Goal: Information Seeking & Learning: Find specific fact

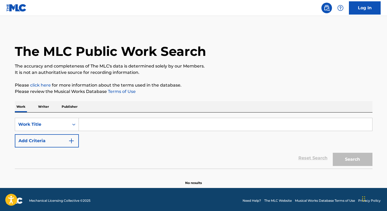
click at [48, 105] on p "Writer" at bounding box center [43, 106] width 14 height 11
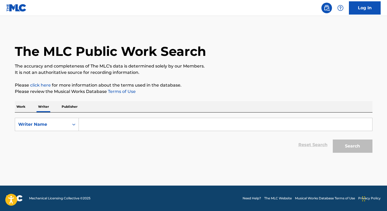
click at [86, 127] on input "Search Form" at bounding box center [225, 124] width 293 height 13
paste input "[PERSON_NAME]"
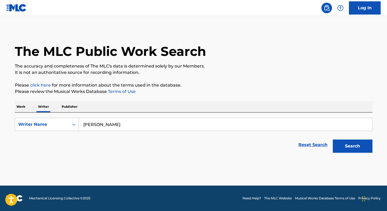
paste input "é [PERSON_NAME]"
paste input "[PERSON_NAME]"
type input "[PERSON_NAME]"
click at [22, 103] on p "Work" at bounding box center [21, 106] width 12 height 11
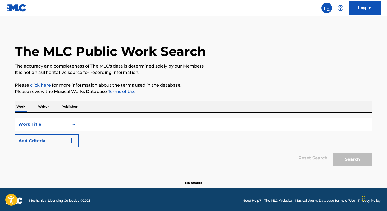
click at [92, 124] on input "Search Form" at bounding box center [225, 124] width 293 height 13
paste input "Salve oh! Patria"
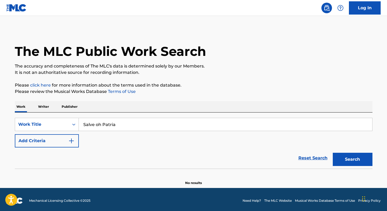
click at [40, 163] on div "Reset Search Search" at bounding box center [194, 157] width 358 height 21
click at [353, 162] on button "Search" at bounding box center [353, 159] width 40 height 13
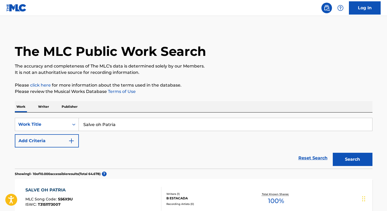
click at [121, 126] on input "Salve oh Patria" at bounding box center [225, 124] width 293 height 13
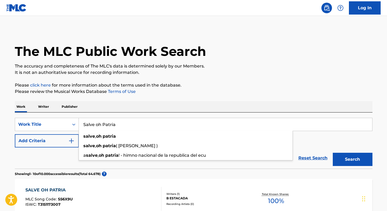
paste input "Vivid"
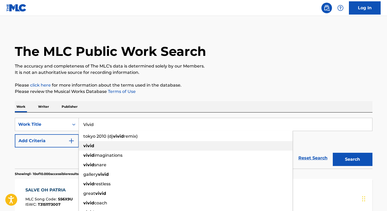
click at [86, 146] on strong "vivid" at bounding box center [88, 145] width 11 height 5
type input "vivid"
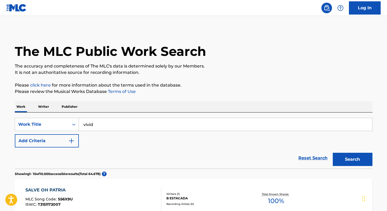
click at [54, 139] on button "Add Criteria" at bounding box center [47, 140] width 64 height 13
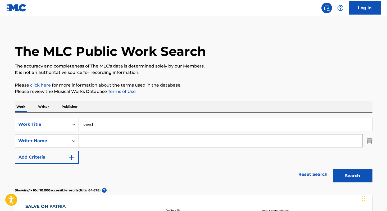
click at [99, 143] on input "Search Form" at bounding box center [220, 140] width 283 height 13
paste input "Sofia [PERSON_NAME]"
type input "Sofia Ines Abrogar"
click at [333, 169] on button "Search" at bounding box center [353, 175] width 40 height 13
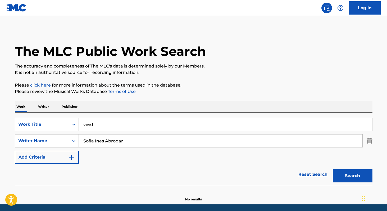
click at [128, 142] on input "Sofia Ines Abrogar" at bounding box center [220, 140] width 283 height 13
click at [45, 106] on p "Writer" at bounding box center [43, 106] width 14 height 11
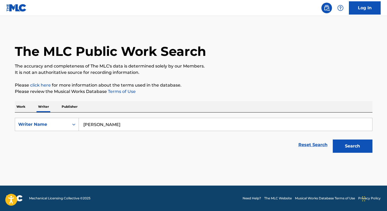
click at [130, 126] on input "[PERSON_NAME]" at bounding box center [225, 124] width 293 height 13
paste input "Sofia Ines Abrogar"
paste input "[PERSON_NAME] [PERSON_NAME]"
click at [175, 123] on input "[PERSON_NAME]" at bounding box center [225, 124] width 293 height 13
type input "A"
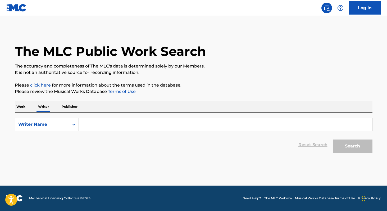
paste input "[PERSON_NAME] Lada"
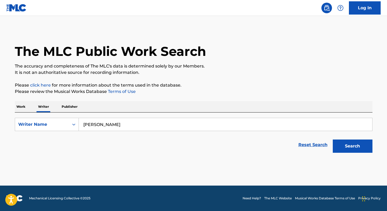
click at [172, 124] on input "[PERSON_NAME]" at bounding box center [225, 124] width 293 height 13
paste input "[PERSON_NAME] [PERSON_NAME]"
click at [153, 122] on input "[PERSON_NAME] [PERSON_NAME]" at bounding box center [225, 124] width 293 height 13
paste input "[PERSON_NAME] [GEOGRAPHIC_DATA]"
click at [164, 124] on input "[PERSON_NAME] [PERSON_NAME]" at bounding box center [225, 124] width 293 height 13
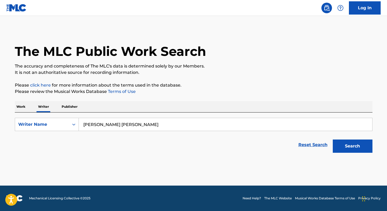
paste input "[PERSON_NAME]"
type input "[PERSON_NAME]"
click at [19, 108] on p "Work" at bounding box center [21, 106] width 12 height 11
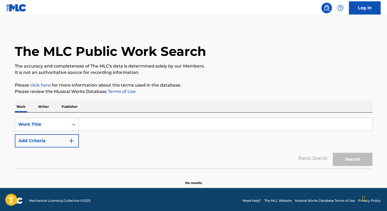
click at [110, 127] on input "Search Form" at bounding box center [225, 124] width 293 height 13
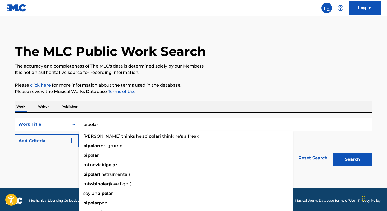
type input "bipolar"
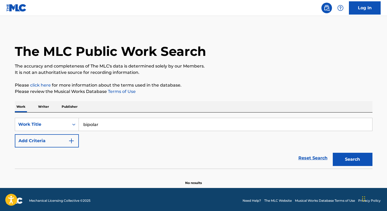
click at [115, 101] on div "Work Writer Publisher" at bounding box center [194, 106] width 358 height 11
click at [56, 140] on button "Add Criteria" at bounding box center [47, 140] width 64 height 13
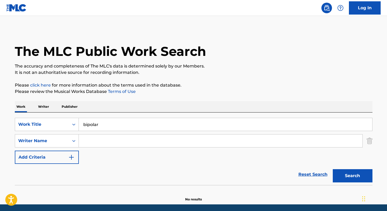
click at [99, 144] on input "Search Form" at bounding box center [220, 140] width 283 height 13
paste input "[PERSON_NAME]"
type input "[PERSON_NAME]"
click at [333, 169] on button "Search" at bounding box center [353, 175] width 40 height 13
click at [42, 108] on p "Writer" at bounding box center [43, 106] width 14 height 11
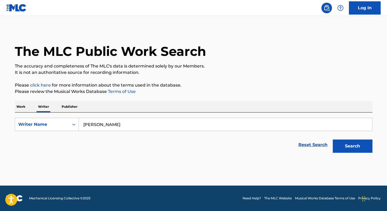
click at [350, 147] on button "Search" at bounding box center [353, 145] width 40 height 13
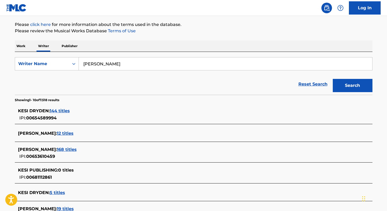
scroll to position [61, 0]
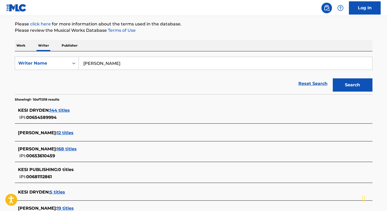
click at [77, 150] on span "168 titles" at bounding box center [67, 148] width 20 height 5
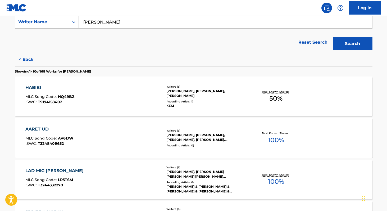
scroll to position [104, 0]
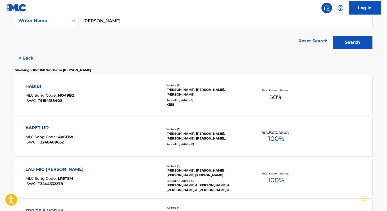
click at [271, 179] on span "100 %" at bounding box center [276, 180] width 16 height 10
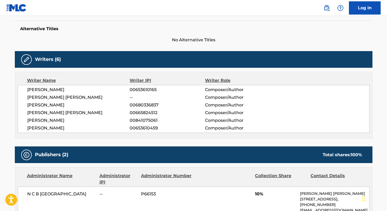
scroll to position [138, 0]
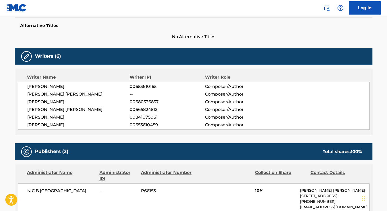
click at [138, 125] on span "00653610459" at bounding box center [167, 125] width 75 height 6
copy span "00653610459"
click at [138, 87] on span "00653610165" at bounding box center [167, 86] width 75 height 6
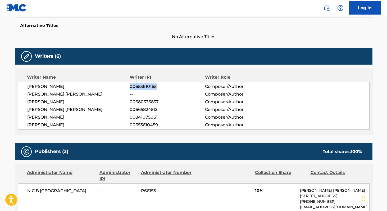
copy span "00653610165"
click at [136, 118] on span "00841075061" at bounding box center [167, 117] width 75 height 6
copy span "00841075061"
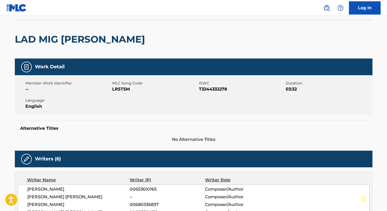
scroll to position [36, 0]
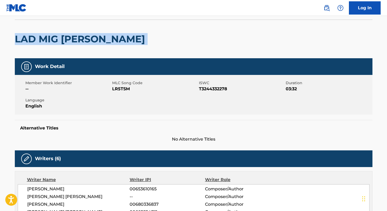
copy div "LAD MIG [PERSON_NAME]"
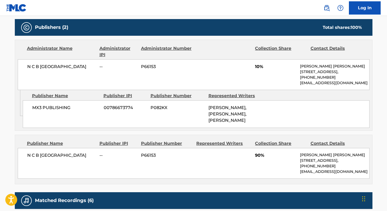
scroll to position [255, 0]
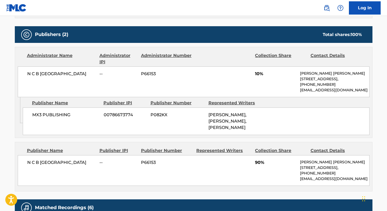
click at [28, 72] on span "N C B [GEOGRAPHIC_DATA]" at bounding box center [61, 74] width 68 height 6
copy div "N C B [GEOGRAPHIC_DATA]"
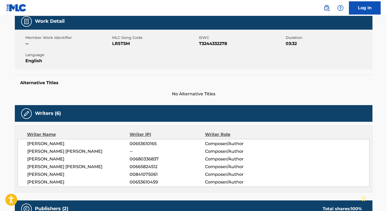
scroll to position [77, 0]
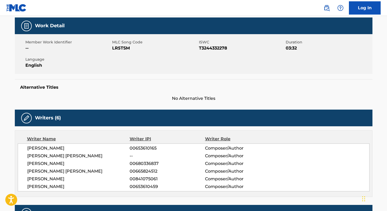
click at [124, 49] on span "LR5TSM" at bounding box center [154, 48] width 85 height 6
copy span "LR5TSM"
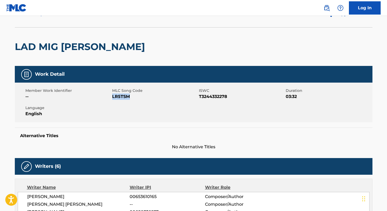
scroll to position [0, 0]
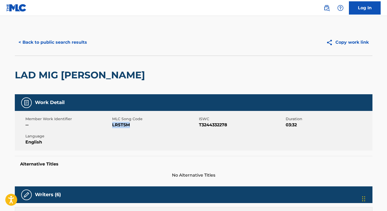
click at [47, 42] on button "< Back to public search results" at bounding box center [53, 42] width 76 height 13
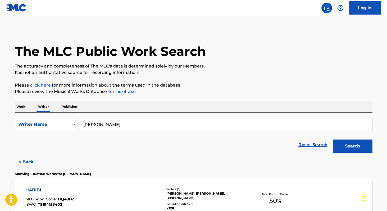
click at [146, 126] on input "[PERSON_NAME]" at bounding box center [225, 124] width 293 height 13
paste input "[PERSON_NAME]"
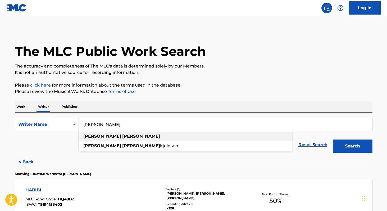
click at [104, 139] on div "[PERSON_NAME]" at bounding box center [186, 136] width 214 height 10
type input "[PERSON_NAME]"
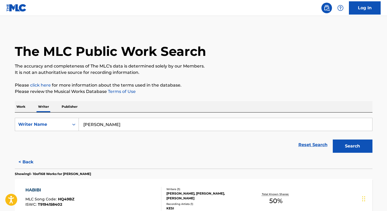
click at [352, 147] on button "Search" at bounding box center [353, 145] width 40 height 13
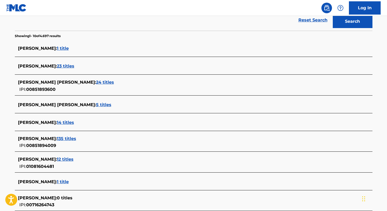
scroll to position [125, 0]
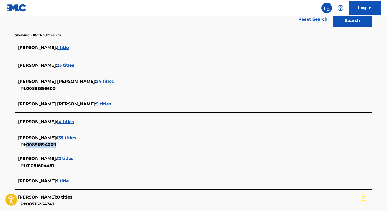
copy span "00851894009"
click at [71, 136] on span "135 titles" at bounding box center [66, 137] width 19 height 5
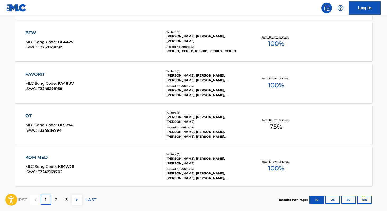
scroll to position [406, 0]
click at [275, 167] on span "100 %" at bounding box center [276, 169] width 16 height 10
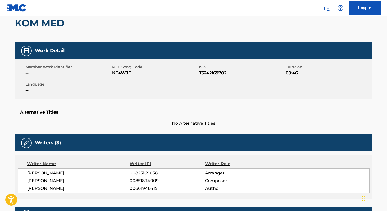
scroll to position [49, 0]
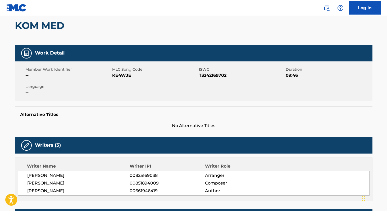
click at [123, 75] on span "KE4WJE" at bounding box center [154, 75] width 85 height 6
copy span "KE4WJE"
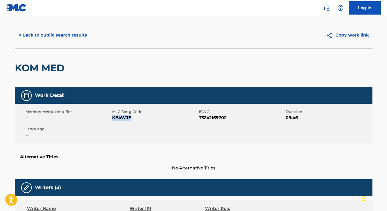
scroll to position [0, 0]
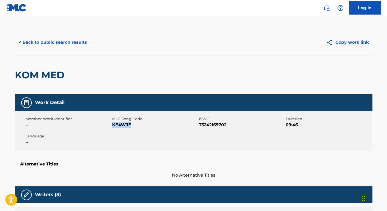
click at [66, 39] on button "< Back to public search results" at bounding box center [53, 42] width 76 height 13
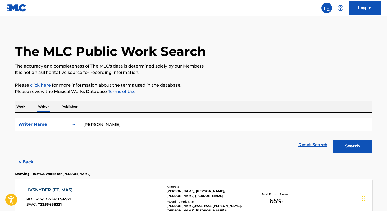
click at [129, 121] on input "[PERSON_NAME]" at bounding box center [225, 124] width 293 height 13
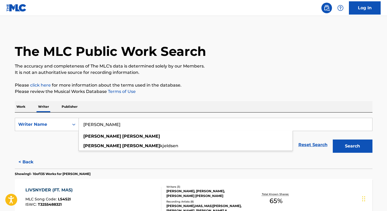
paste input "[PERSON_NAME] [PERSON_NAME]"
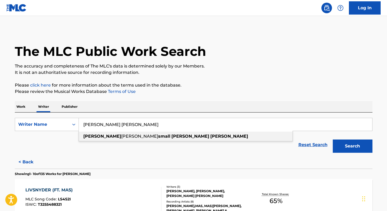
click at [171, 138] on strong "[PERSON_NAME]" at bounding box center [190, 136] width 38 height 5
type input "[PERSON_NAME] small [PERSON_NAME] [PERSON_NAME]"
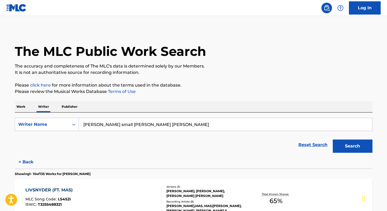
click at [360, 146] on button "Search" at bounding box center [353, 145] width 40 height 13
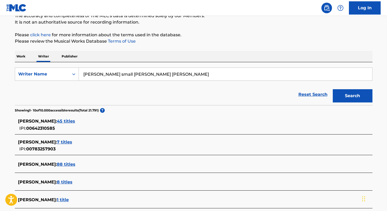
scroll to position [51, 0]
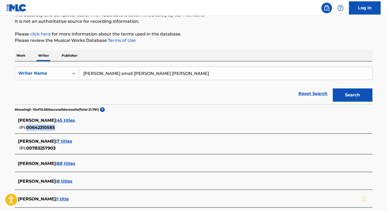
copy span "00642310585"
click at [75, 120] on span "45 titles" at bounding box center [66, 120] width 18 height 5
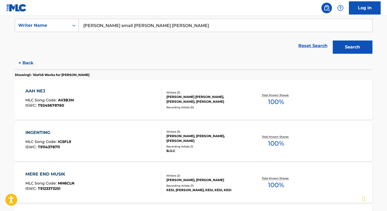
scroll to position [97, 0]
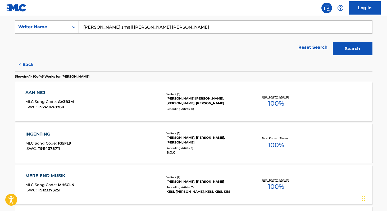
click at [276, 145] on span "100 %" at bounding box center [276, 145] width 16 height 10
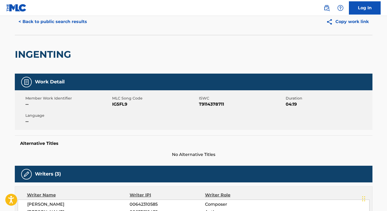
scroll to position [17, 0]
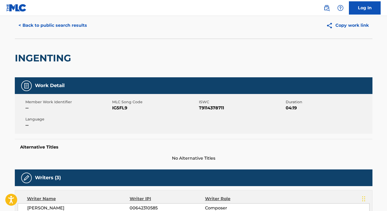
click at [117, 109] on span "IG5FL9" at bounding box center [154, 108] width 85 height 6
copy span "IG5FL9"
click at [57, 22] on button "< Back to public search results" at bounding box center [53, 25] width 76 height 13
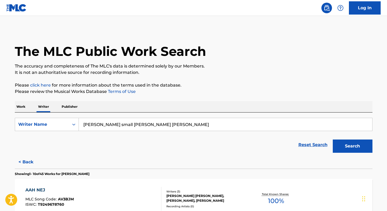
click at [167, 127] on input "[PERSON_NAME] small [PERSON_NAME] [PERSON_NAME]" at bounding box center [225, 124] width 293 height 13
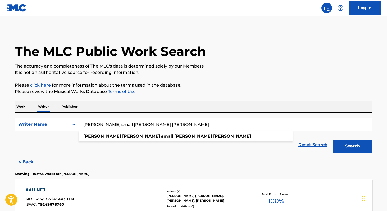
paste input "Lamin Nørlem Samba"
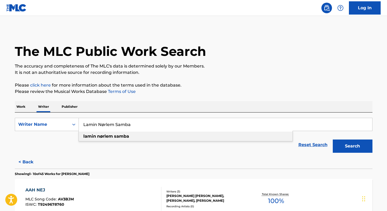
click at [134, 139] on div "lamin nørlem samba" at bounding box center [186, 136] width 214 height 10
type input "lamin nørlem samba"
click at [345, 146] on button "Search" at bounding box center [353, 145] width 40 height 13
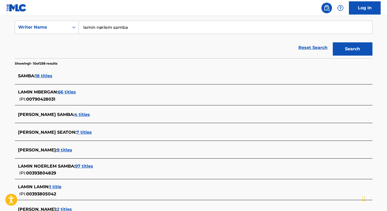
scroll to position [96, 0]
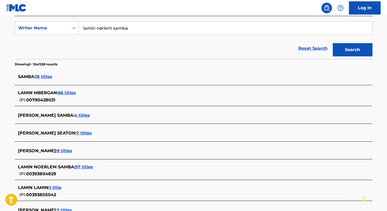
click at [85, 166] on span "97 titles" at bounding box center [84, 166] width 18 height 5
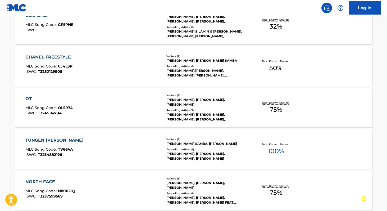
scroll to position [176, 0]
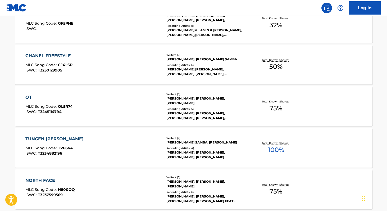
click at [271, 147] on span "100 %" at bounding box center [276, 150] width 16 height 10
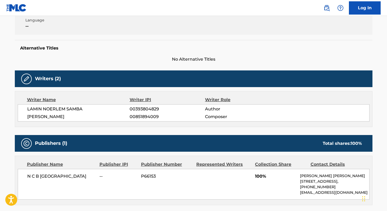
scroll to position [114, 0]
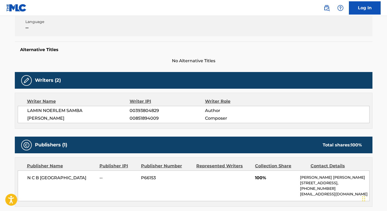
click at [34, 109] on span "LAMIN NOERLEM SAMBA" at bounding box center [78, 110] width 103 height 6
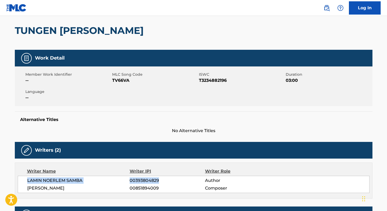
scroll to position [42, 0]
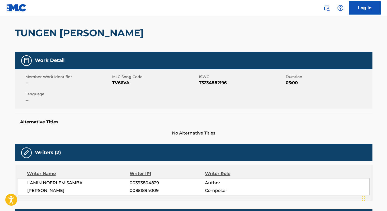
click at [120, 82] on span "TV66VA" at bounding box center [154, 83] width 85 height 6
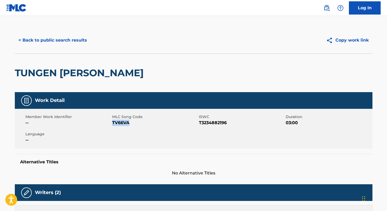
scroll to position [0, 0]
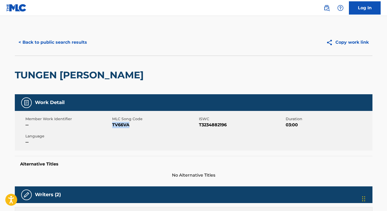
click at [52, 45] on button "< Back to public search results" at bounding box center [53, 42] width 76 height 13
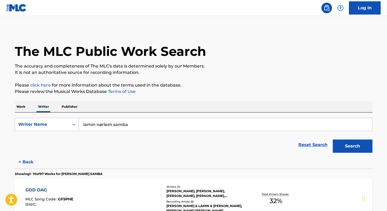
click at [135, 126] on input "lamin nørlem samba" at bounding box center [225, 124] width 293 height 13
paste input "[PERSON_NAME]"
type input "[PERSON_NAME]"
click at [23, 109] on p "Work" at bounding box center [21, 106] width 12 height 11
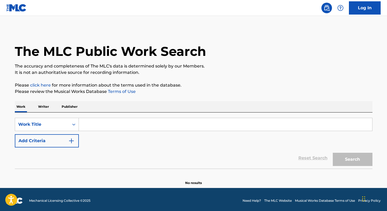
click at [92, 125] on input "Search Form" at bounding box center [225, 124] width 293 height 13
paste input "Ku [PERSON_NAME]"
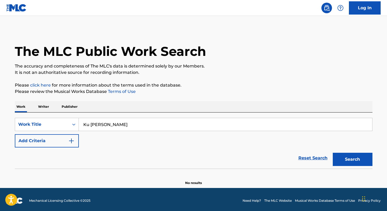
type input "Ku [PERSON_NAME]"
click at [42, 107] on p "Writer" at bounding box center [43, 106] width 14 height 11
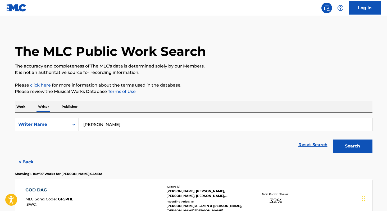
click at [156, 124] on input "[PERSON_NAME]" at bounding box center [225, 124] width 293 height 13
paste input "[PERSON_NAME]"
click at [346, 142] on button "Search" at bounding box center [353, 145] width 40 height 13
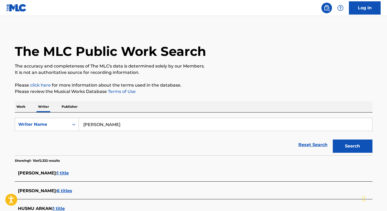
scroll to position [4, 0]
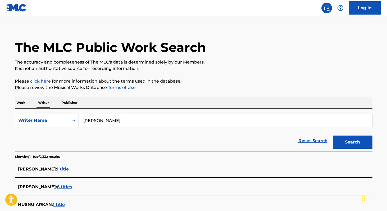
click at [164, 118] on input "[PERSON_NAME]" at bounding box center [225, 120] width 293 height 13
paste input "[PERSON_NAME]"
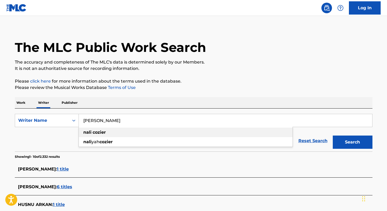
click at [98, 131] on strong "cozier" at bounding box center [99, 132] width 13 height 5
type input "[PERSON_NAME]"
click at [337, 145] on button "Search" at bounding box center [353, 141] width 40 height 13
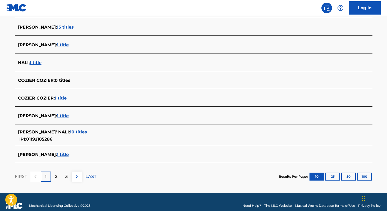
scroll to position [182, 0]
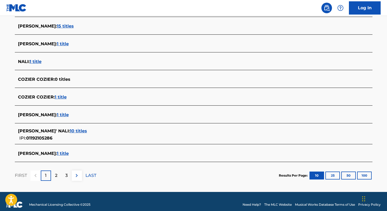
click at [57, 152] on span "1 title" at bounding box center [63, 153] width 12 height 5
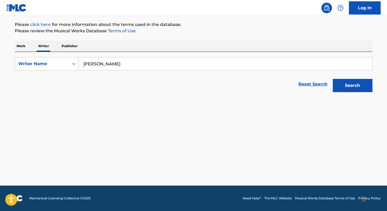
scroll to position [61, 0]
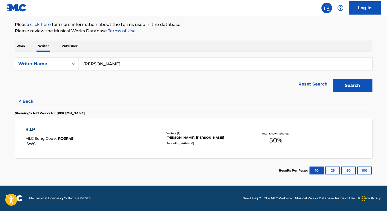
click at [276, 143] on span "50 %" at bounding box center [275, 140] width 13 height 10
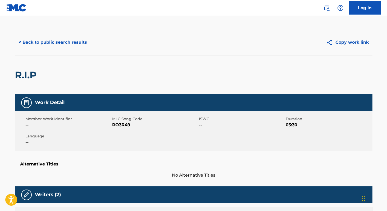
click at [39, 45] on button "< Back to public search results" at bounding box center [53, 42] width 76 height 13
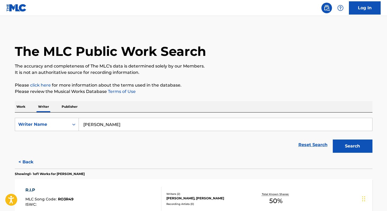
click at [116, 127] on input "[PERSON_NAME]" at bounding box center [225, 124] width 293 height 13
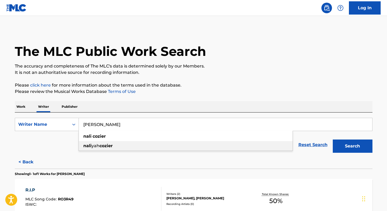
click at [117, 149] on div "[PERSON_NAME]" at bounding box center [186, 146] width 214 height 10
type input "[PERSON_NAME]"
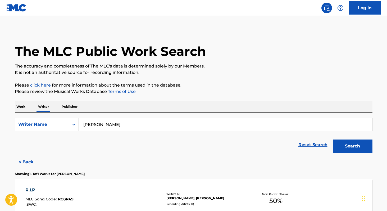
click at [337, 148] on button "Search" at bounding box center [353, 145] width 40 height 13
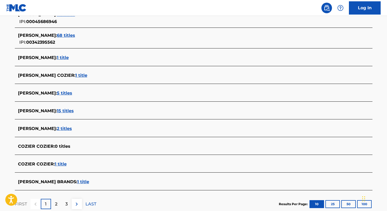
scroll to position [156, 0]
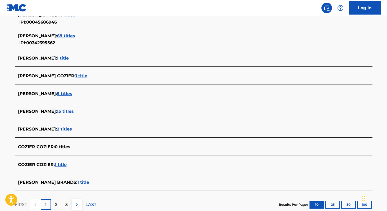
click at [71, 129] on span "2 titles" at bounding box center [64, 128] width 15 height 5
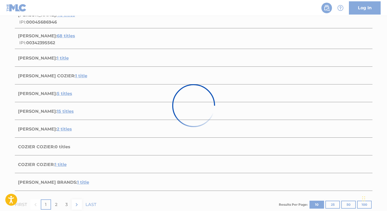
scroll to position [102, 0]
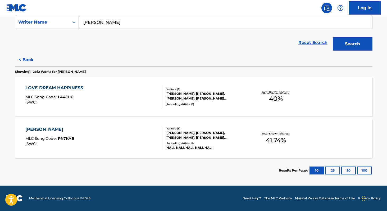
click at [269, 138] on span "41.74 %" at bounding box center [276, 140] width 20 height 10
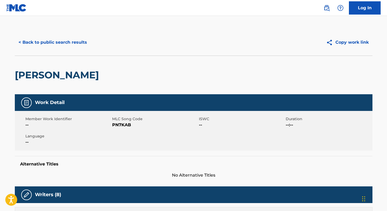
click at [48, 43] on button "< Back to public search results" at bounding box center [53, 42] width 76 height 13
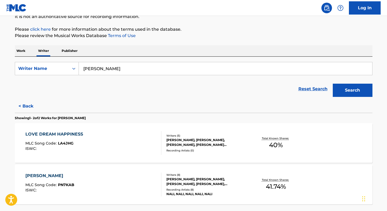
scroll to position [57, 0]
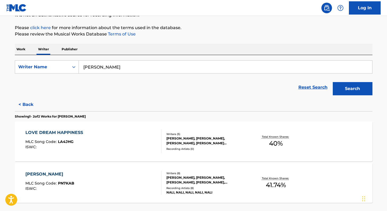
click at [275, 142] on span "40 %" at bounding box center [276, 144] width 14 height 10
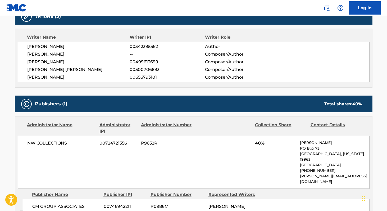
scroll to position [178, 0]
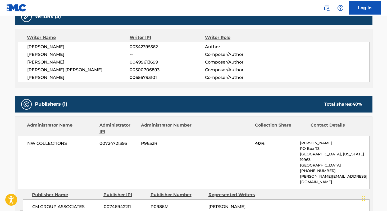
click at [32, 54] on span "[PERSON_NAME]" at bounding box center [78, 54] width 103 height 6
click at [30, 141] on span "NW COLLECTIONS" at bounding box center [61, 143] width 68 height 6
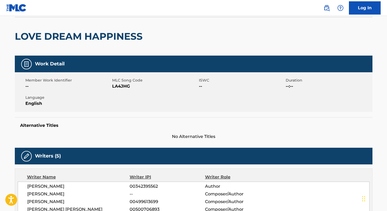
scroll to position [32, 0]
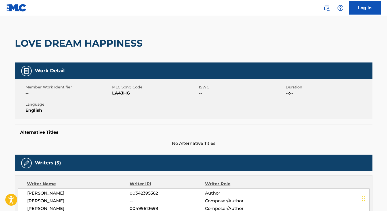
click at [119, 94] on span "LA4JHG" at bounding box center [154, 93] width 85 height 6
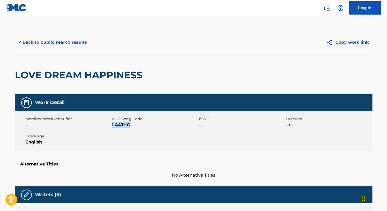
click at [71, 40] on button "< Back to public search results" at bounding box center [53, 42] width 76 height 13
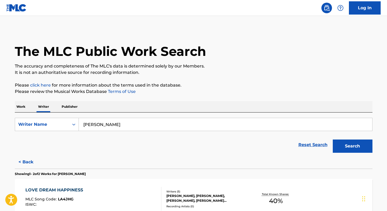
click at [142, 125] on input "[PERSON_NAME]" at bounding box center [225, 124] width 293 height 13
click at [24, 107] on p "Work" at bounding box center [21, 106] width 12 height 11
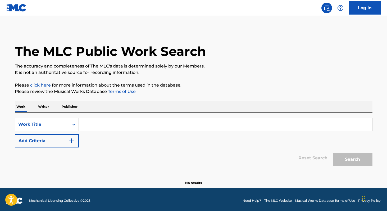
click at [89, 122] on input "Search Form" at bounding box center [225, 124] width 293 height 13
paste input "[PERSON_NAME]"
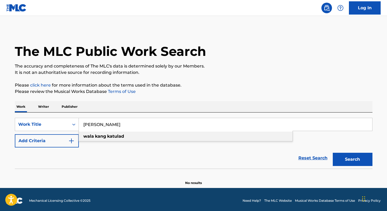
click at [107, 137] on strong "katulad" at bounding box center [115, 136] width 17 height 5
type input "wala kang katulad"
click at [349, 158] on button "Search" at bounding box center [353, 159] width 40 height 13
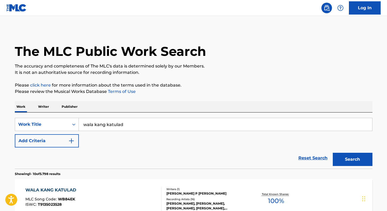
click at [48, 107] on p "Writer" at bounding box center [43, 106] width 14 height 11
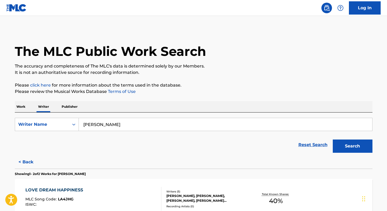
click at [123, 128] on input "[PERSON_NAME]" at bounding box center [225, 124] width 293 height 13
paste input "[PERSON_NAME]"
paste input "[PERSON_NAME] Abhista"
paste input "[PERSON_NAME] [PERSON_NAME]"
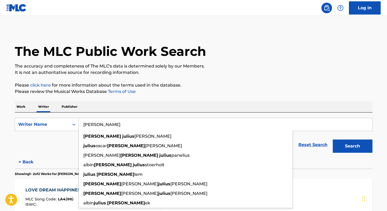
paste input "[PERSON_NAME]"
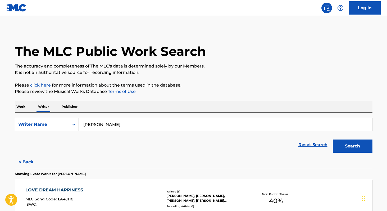
paste input "[PERSON_NAME]"
paste input "as Garciabeard"
paste input "[PERSON_NAME]"
paste input "rio Lampa"
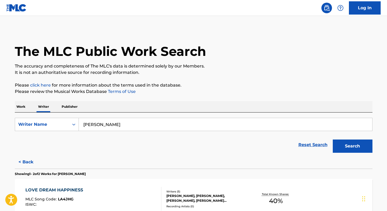
paste input "vis Ucarmelo"
type input "Davis Ucarmelo"
click at [24, 107] on p "Work" at bounding box center [21, 106] width 12 height 11
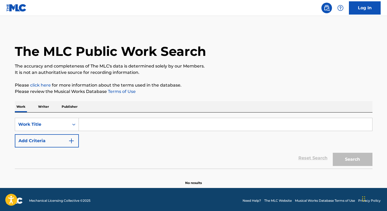
click at [107, 127] on input "Search Form" at bounding box center [225, 124] width 293 height 13
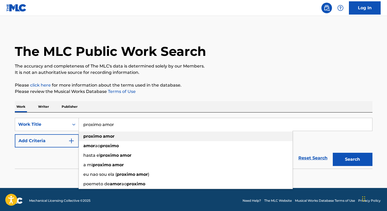
type input "proximo amor"
click at [85, 136] on strong "proximo" at bounding box center [92, 136] width 19 height 5
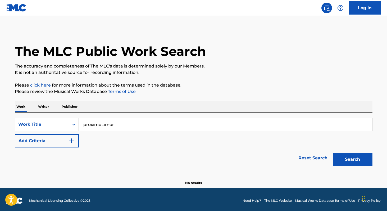
click at [58, 137] on button "Add Criteria" at bounding box center [47, 140] width 64 height 13
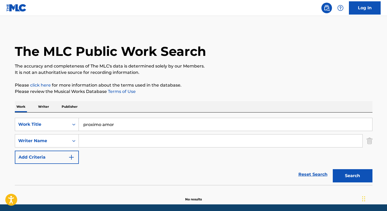
click at [107, 138] on input "Search Form" at bounding box center [220, 140] width 283 height 13
paste input "Waleria Leao"
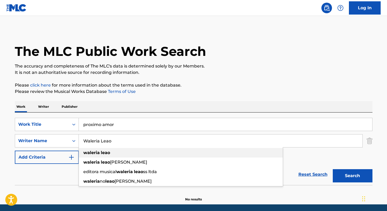
click at [108, 154] on strong "leao" at bounding box center [105, 152] width 9 height 5
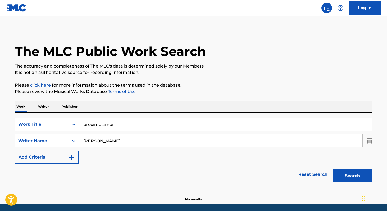
click at [344, 180] on button "Search" at bounding box center [353, 175] width 40 height 13
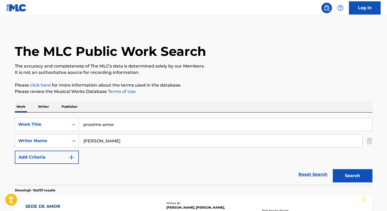
click at [137, 144] on input "[PERSON_NAME]" at bounding box center [220, 140] width 283 height 13
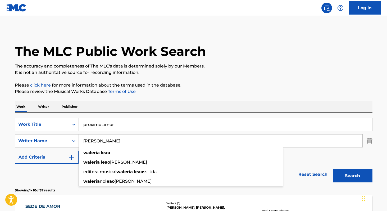
paste input "[PERSON_NAME]"
type input "[PERSON_NAME]"
click at [333, 169] on button "Search" at bounding box center [353, 175] width 40 height 13
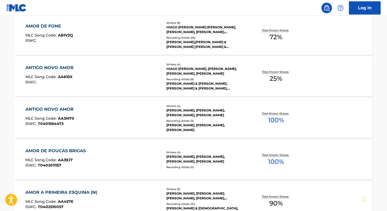
scroll to position [345, 0]
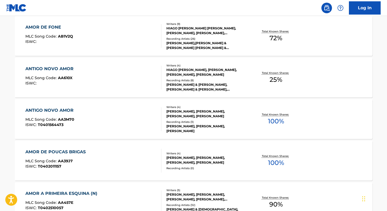
click at [277, 122] on span "100 %" at bounding box center [276, 121] width 16 height 10
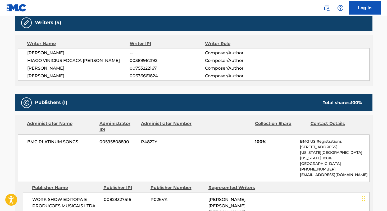
scroll to position [168, 0]
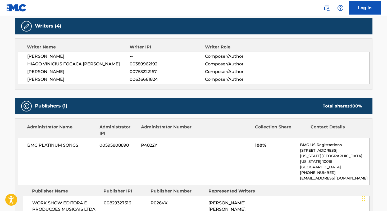
click at [29, 64] on span "HIAGO VINICIUS FOGACA [PERSON_NAME]" at bounding box center [78, 64] width 103 height 6
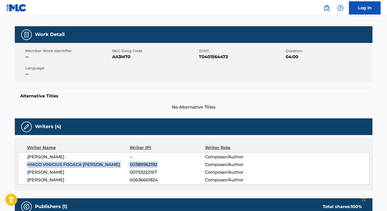
scroll to position [65, 0]
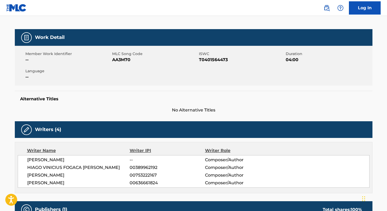
click at [121, 59] on span "AA3M70" at bounding box center [154, 60] width 85 height 6
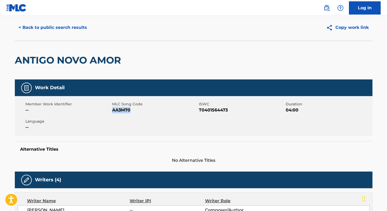
scroll to position [0, 0]
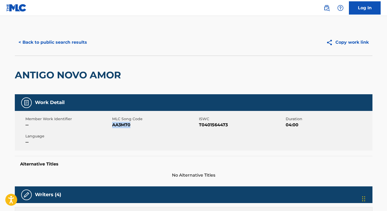
click at [42, 43] on button "< Back to public search results" at bounding box center [53, 42] width 76 height 13
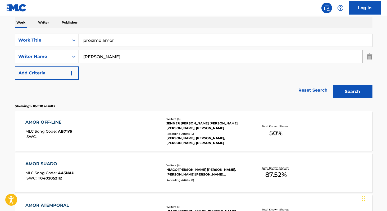
scroll to position [74, 0]
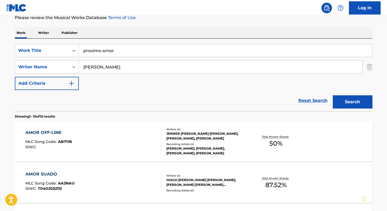
click at [39, 34] on p "Writer" at bounding box center [43, 32] width 14 height 11
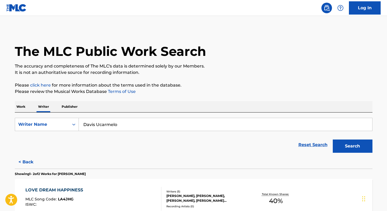
click at [136, 125] on input "Davis Ucarmelo" at bounding box center [225, 124] width 293 height 13
paste input "[PERSON_NAME]"
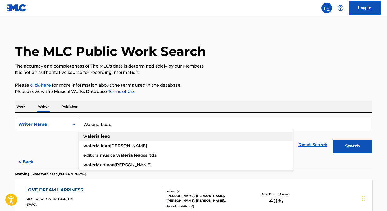
click at [109, 140] on div "[PERSON_NAME]" at bounding box center [186, 136] width 214 height 10
type input "[PERSON_NAME]"
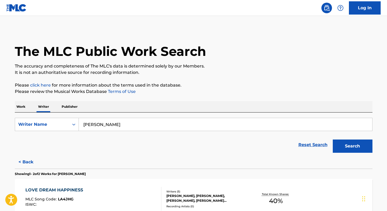
click at [354, 146] on button "Search" at bounding box center [353, 145] width 40 height 13
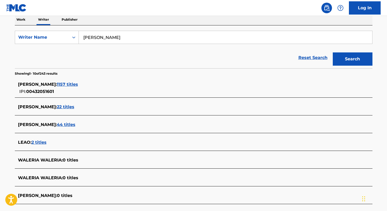
scroll to position [88, 0]
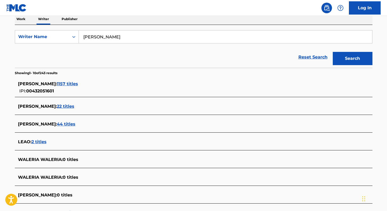
click at [78, 83] on span "1157 titles" at bounding box center [67, 83] width 21 height 5
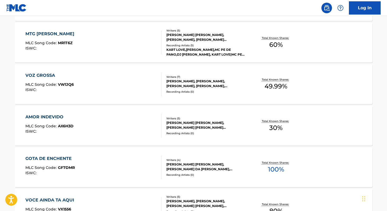
scroll to position [216, 0]
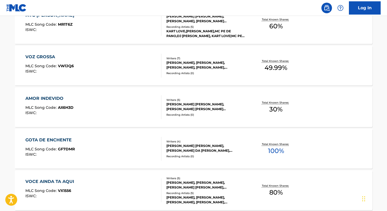
click at [270, 151] on span "100 %" at bounding box center [276, 151] width 16 height 10
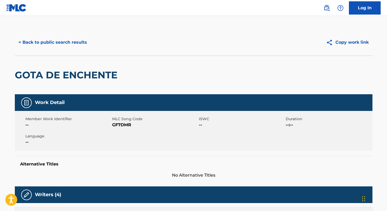
click at [120, 126] on span "GF7DMR" at bounding box center [154, 125] width 85 height 6
click at [77, 46] on button "< Back to public search results" at bounding box center [53, 42] width 76 height 13
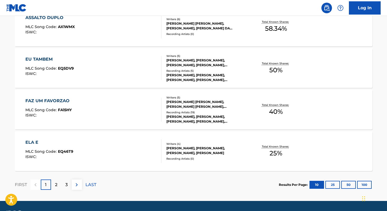
scroll to position [437, 0]
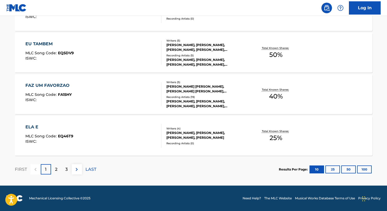
click at [366, 167] on button "100" at bounding box center [364, 169] width 15 height 8
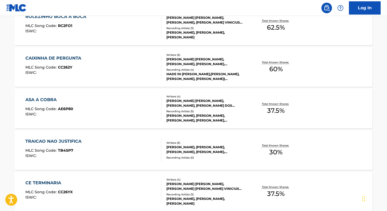
scroll to position [2083, 0]
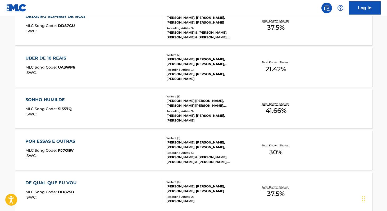
click at [273, 111] on span "41.66 %" at bounding box center [276, 111] width 21 height 10
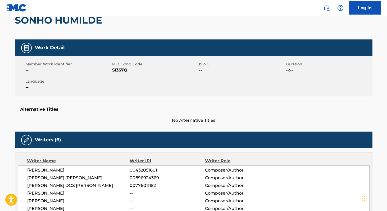
scroll to position [53, 0]
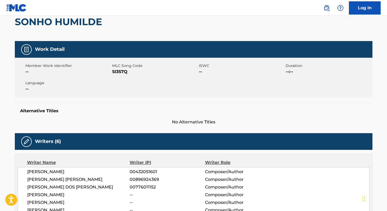
click at [116, 71] on span "SI3S7Q" at bounding box center [154, 71] width 85 height 6
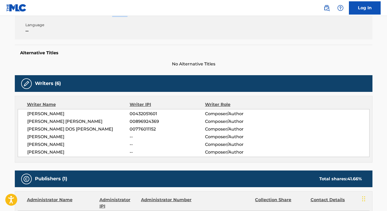
scroll to position [112, 0]
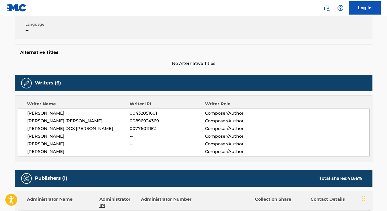
click at [137, 130] on span "00776011152" at bounding box center [167, 128] width 75 height 6
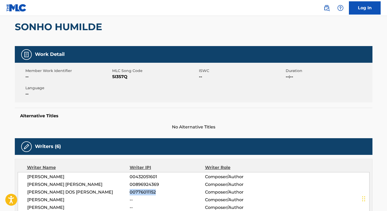
scroll to position [0, 0]
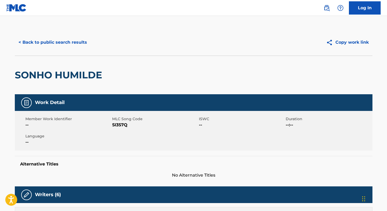
click at [80, 44] on button "< Back to public search results" at bounding box center [53, 42] width 76 height 13
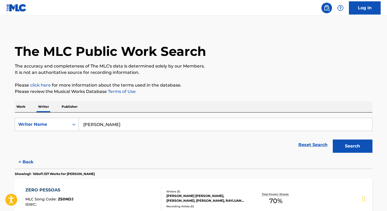
scroll to position [1685, 0]
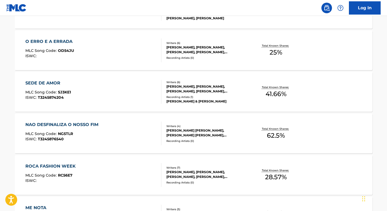
click at [270, 178] on span "28.57 %" at bounding box center [276, 177] width 22 height 10
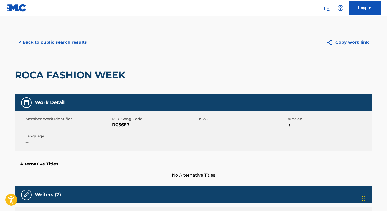
click at [62, 41] on button "< Back to public search results" at bounding box center [53, 42] width 76 height 13
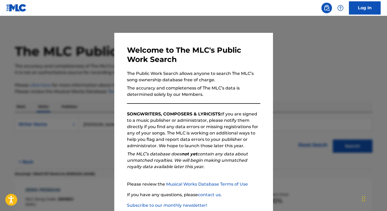
scroll to position [31, 0]
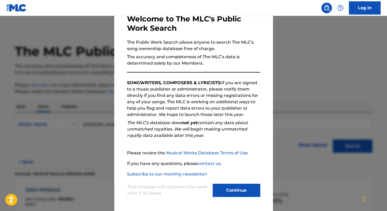
click at [241, 190] on button "Continue" at bounding box center [237, 190] width 48 height 13
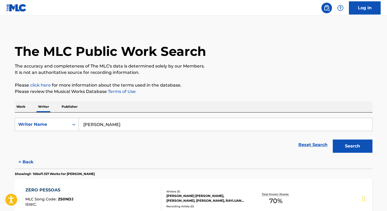
click at [129, 126] on input "[PERSON_NAME]" at bounding box center [225, 124] width 293 height 13
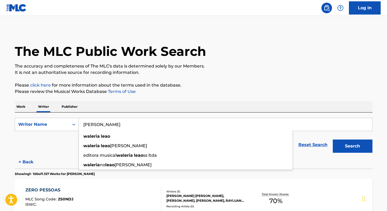
paste input "[PERSON_NAME]"
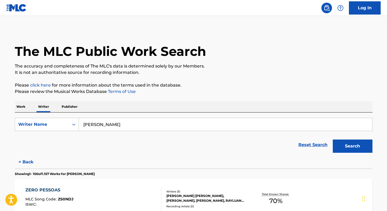
click at [227, 125] on input "[PERSON_NAME]" at bounding box center [225, 124] width 293 height 13
paste input "AKA: [PERSON_NAME] de Oliveir"
type input "[PERSON_NAME]"
click at [333, 139] on button "Search" at bounding box center [353, 145] width 40 height 13
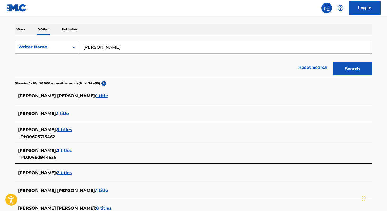
scroll to position [0, 0]
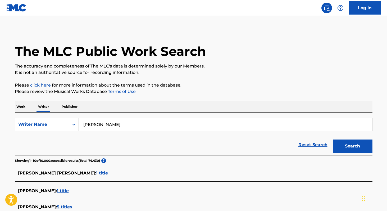
click at [21, 107] on p "Work" at bounding box center [21, 106] width 12 height 11
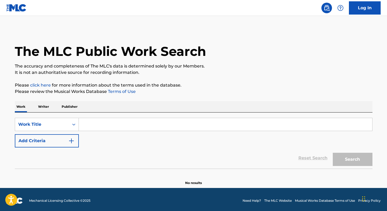
click at [103, 124] on input "Search Form" at bounding box center [225, 124] width 293 height 13
paste input "Montagem Xonada"
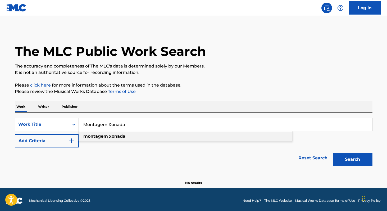
click at [115, 138] on strong "xonada" at bounding box center [117, 136] width 16 height 5
type input "montagem xonada"
click at [356, 161] on button "Search" at bounding box center [353, 159] width 40 height 13
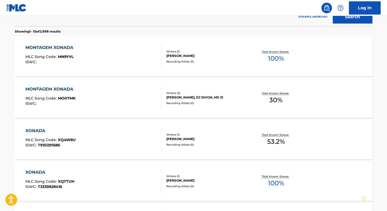
scroll to position [143, 0]
click at [270, 102] on span "30 %" at bounding box center [275, 100] width 13 height 10
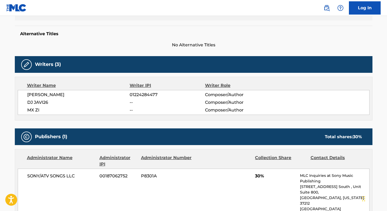
scroll to position [123, 0]
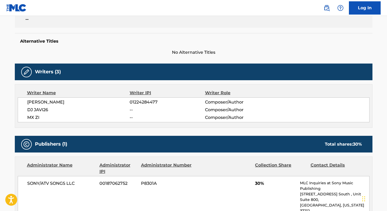
click at [34, 102] on span "[PERSON_NAME]" at bounding box center [78, 102] width 103 height 6
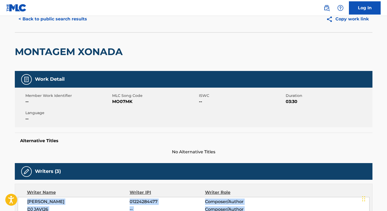
scroll to position [11, 0]
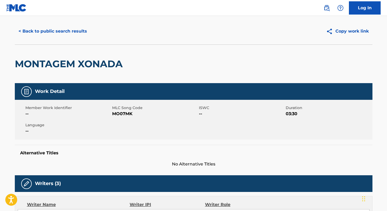
click at [129, 113] on span "MO07MK" at bounding box center [154, 114] width 85 height 6
click at [72, 31] on button "< Back to public search results" at bounding box center [53, 31] width 76 height 13
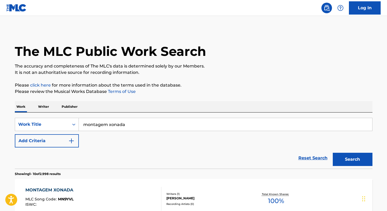
click at [38, 106] on p "Writer" at bounding box center [43, 106] width 14 height 11
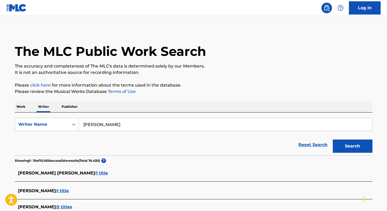
click at [91, 121] on input "[PERSON_NAME]" at bounding box center [225, 124] width 293 height 13
paste input "[PERSON_NAME] D"
type input "[PERSON_NAME]"
click at [22, 107] on p "Work" at bounding box center [21, 106] width 12 height 11
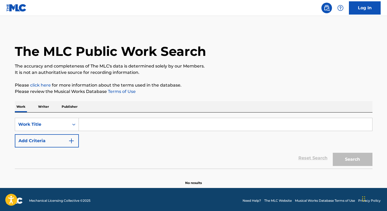
click at [94, 124] on input "Search Form" at bounding box center [225, 124] width 293 height 13
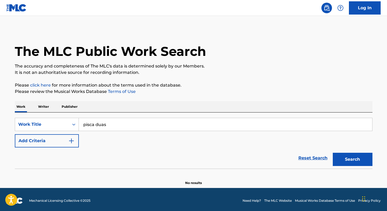
type input "pisca duas"
click at [43, 104] on p "Writer" at bounding box center [43, 106] width 14 height 11
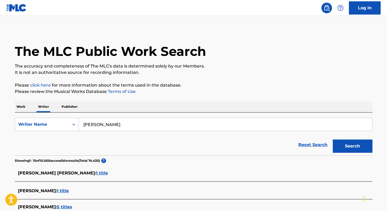
click at [340, 146] on button "Search" at bounding box center [353, 145] width 40 height 13
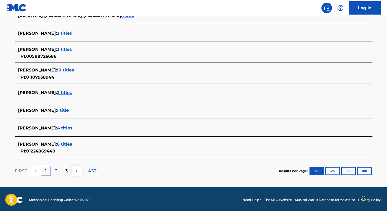
scroll to position [198, 0]
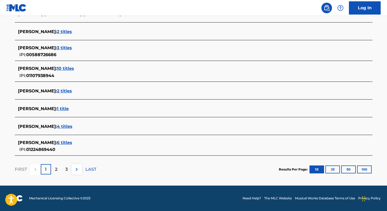
click at [72, 127] on span "4 titles" at bounding box center [65, 126] width 16 height 5
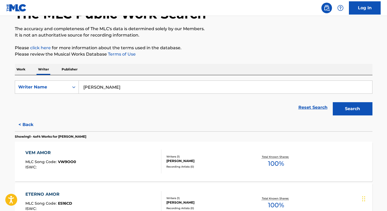
scroll to position [36, 0]
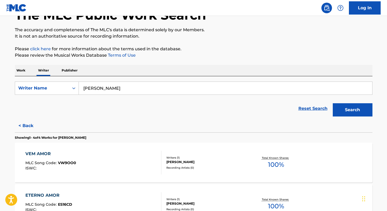
click at [354, 110] on button "Search" at bounding box center [353, 109] width 40 height 13
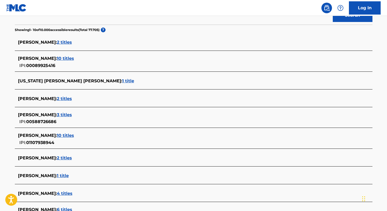
scroll to position [198, 0]
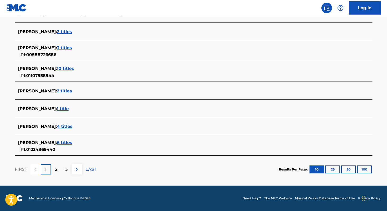
click at [69, 109] on span "1 title" at bounding box center [63, 108] width 12 height 5
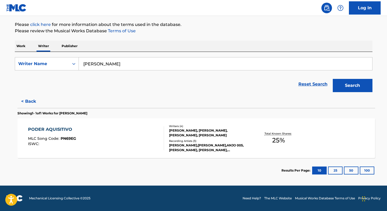
scroll to position [61, 0]
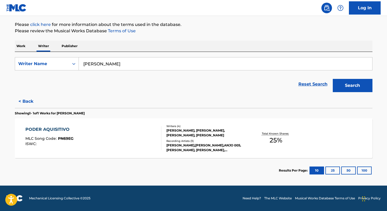
click at [273, 141] on span "25 %" at bounding box center [275, 140] width 13 height 10
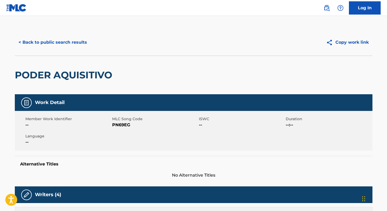
click at [68, 41] on button "< Back to public search results" at bounding box center [53, 42] width 76 height 13
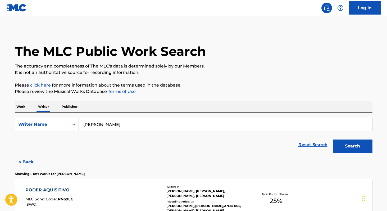
click at [157, 126] on input "[PERSON_NAME]" at bounding box center [225, 124] width 293 height 13
paste input "[PERSON_NAME] [PERSON_NAME] Santan"
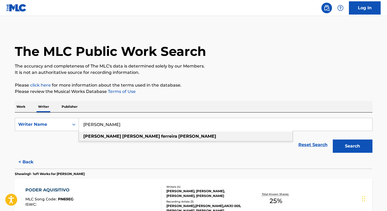
click at [178, 138] on strong "[PERSON_NAME]" at bounding box center [197, 136] width 38 height 5
type input "[PERSON_NAME]"
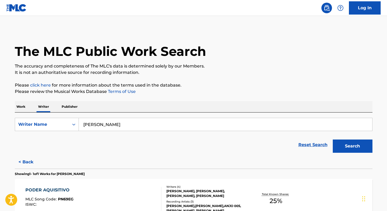
click at [357, 148] on button "Search" at bounding box center [353, 145] width 40 height 13
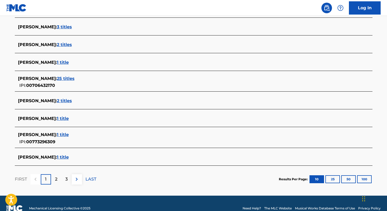
scroll to position [185, 0]
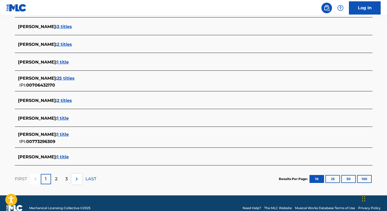
click at [69, 134] on span "1 title" at bounding box center [63, 134] width 12 height 5
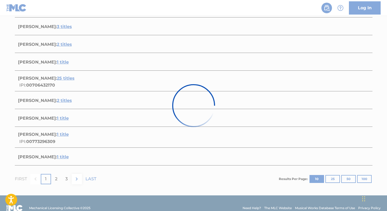
scroll to position [61, 0]
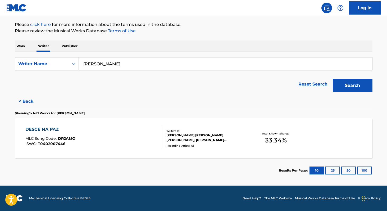
click at [279, 143] on span "33.34 %" at bounding box center [276, 140] width 22 height 10
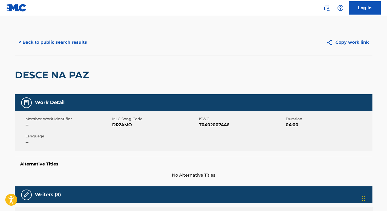
click at [56, 45] on button "< Back to public search results" at bounding box center [53, 42] width 76 height 13
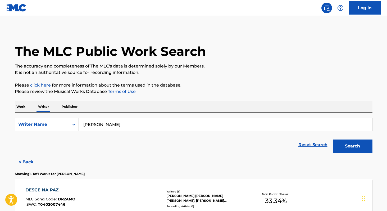
click at [359, 149] on button "Search" at bounding box center [353, 145] width 40 height 13
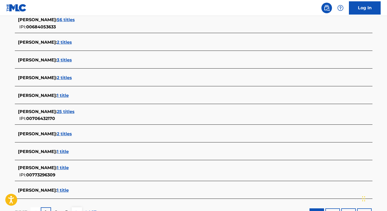
scroll to position [194, 0]
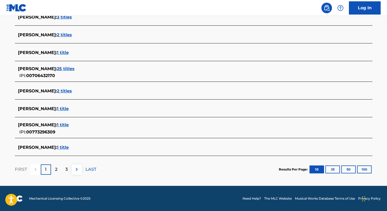
click at [69, 148] on span "1 title" at bounding box center [63, 147] width 12 height 5
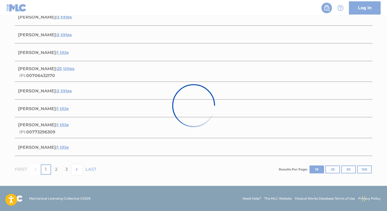
scroll to position [61, 0]
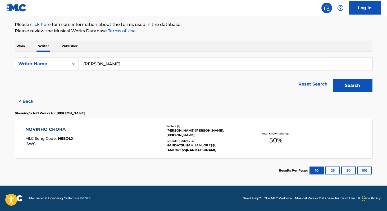
click at [280, 144] on span "50 %" at bounding box center [275, 140] width 13 height 10
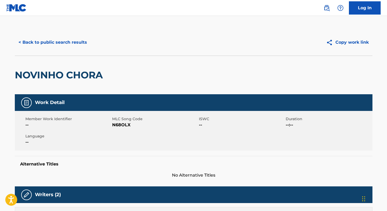
click at [59, 40] on button "< Back to public search results" at bounding box center [53, 42] width 76 height 13
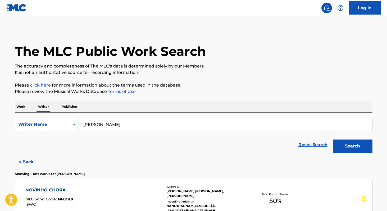
click at [158, 123] on input "[PERSON_NAME]" at bounding box center [225, 124] width 293 height 13
paste input "[PERSON_NAME]"
type input "[PERSON_NAME]"
click at [333, 139] on button "Search" at bounding box center [353, 145] width 40 height 13
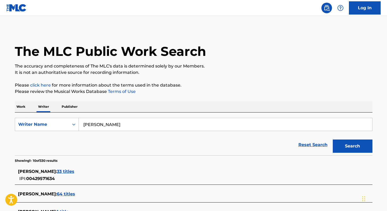
click at [24, 103] on p "Work" at bounding box center [21, 106] width 12 height 11
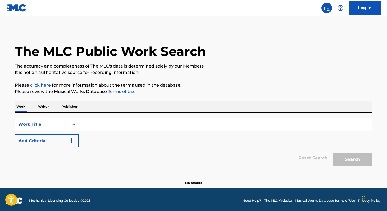
click at [107, 118] on input "Search Form" at bounding box center [225, 124] width 293 height 13
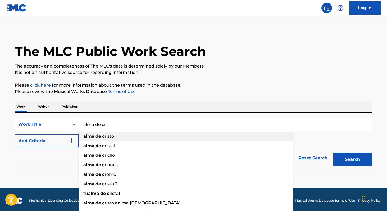
click at [100, 138] on strong "de" at bounding box center [98, 136] width 6 height 5
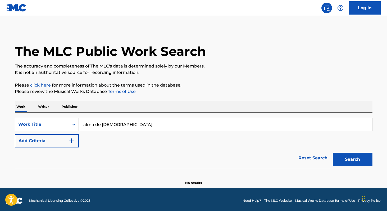
click at [344, 161] on button "Search" at bounding box center [353, 159] width 40 height 13
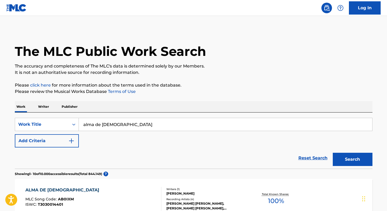
click at [144, 128] on input "alma de [DEMOGRAPHIC_DATA]" at bounding box center [225, 124] width 293 height 13
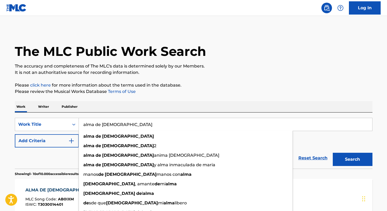
paste input "fogo que consome"
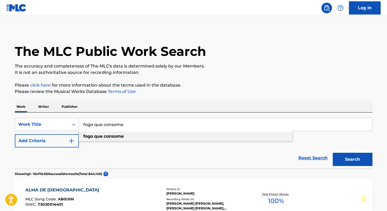
type input "fogo que consome"
click at [140, 137] on div "fogo que consome" at bounding box center [186, 136] width 214 height 10
click at [338, 157] on button "Search" at bounding box center [353, 159] width 40 height 13
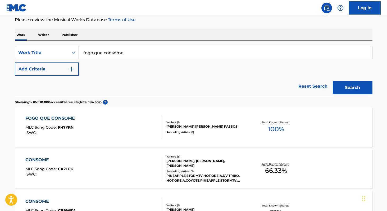
scroll to position [74, 0]
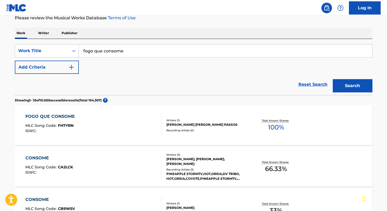
click at [268, 130] on span "100 %" at bounding box center [276, 127] width 16 height 10
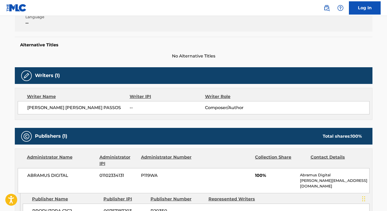
scroll to position [121, 0]
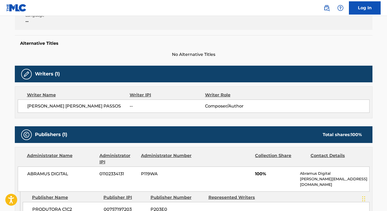
click at [33, 107] on span "[PERSON_NAME] [PERSON_NAME] PASSOS" at bounding box center [78, 106] width 103 height 6
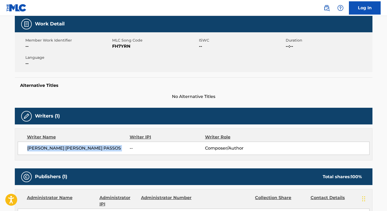
scroll to position [72, 0]
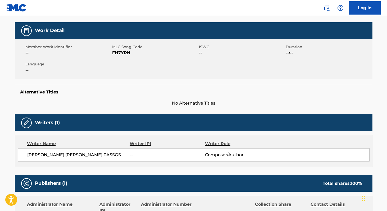
click at [122, 53] on span "FH7YRN" at bounding box center [154, 53] width 85 height 6
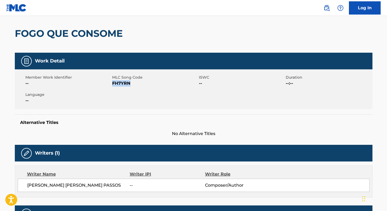
scroll to position [0, 0]
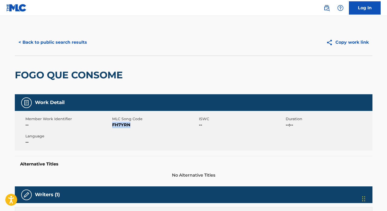
click at [70, 40] on button "< Back to public search results" at bounding box center [53, 42] width 76 height 13
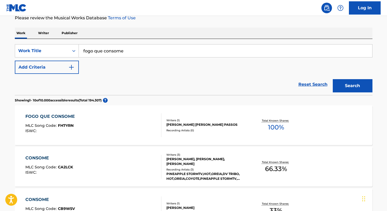
click at [133, 52] on input "fogo que consome" at bounding box center [225, 50] width 293 height 13
paste input "Secuencia de Pentecostés"
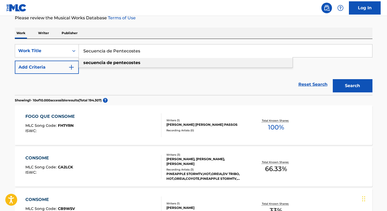
click at [120, 63] on strong "pentecostes" at bounding box center [126, 62] width 27 height 5
type input "secuencia de pentecostes"
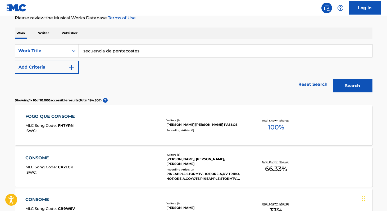
click at [358, 88] on button "Search" at bounding box center [353, 85] width 40 height 13
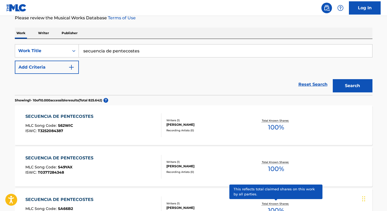
scroll to position [73, 0]
click at [65, 70] on button "Add Criteria" at bounding box center [47, 67] width 64 height 13
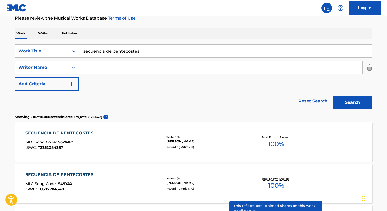
click at [96, 70] on input "Search Form" at bounding box center [220, 67] width 283 height 13
paste input "[PERSON_NAME]"
click at [353, 104] on button "Search" at bounding box center [353, 102] width 40 height 13
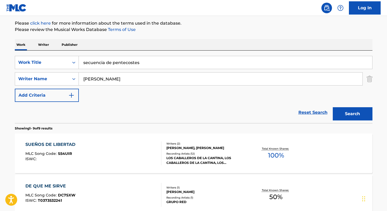
scroll to position [59, 0]
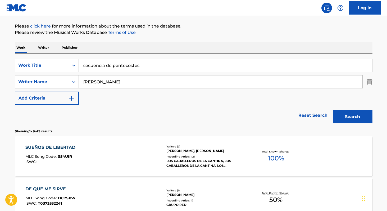
click at [166, 70] on input "secuencia de pentecostes" at bounding box center [225, 65] width 293 height 13
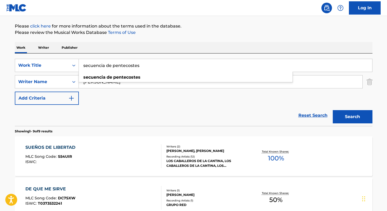
click at [145, 103] on div "SearchWithCriteria88903fe6-34f7-4277-a437-692e9fa90016 Work Title secuencia de …" at bounding box center [194, 82] width 358 height 46
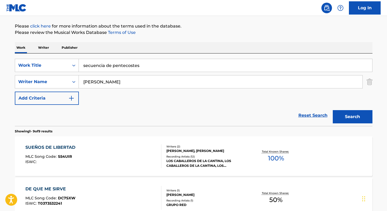
click at [145, 85] on input "[PERSON_NAME]" at bounding box center [220, 81] width 283 height 13
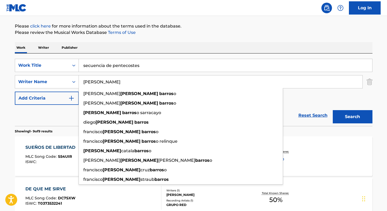
click at [333, 110] on button "Search" at bounding box center [353, 116] width 40 height 13
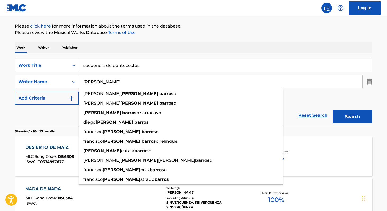
paste input "[PERSON_NAME]"
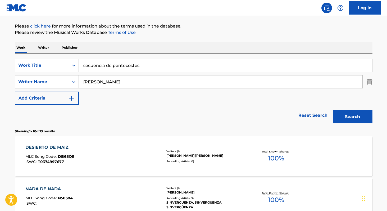
type input "[PERSON_NAME]"
click at [183, 63] on input "secuencia de pentecostes" at bounding box center [225, 65] width 293 height 13
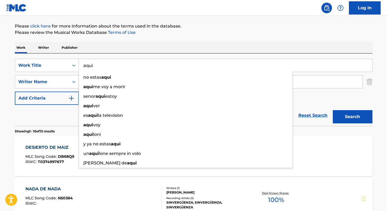
type input "aqui"
click at [297, 47] on div "Work Writer Publisher" at bounding box center [194, 47] width 358 height 11
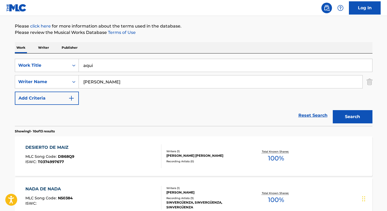
click at [341, 119] on button "Search" at bounding box center [353, 116] width 40 height 13
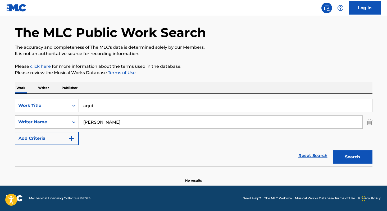
scroll to position [19, 0]
click at [39, 87] on p "Writer" at bounding box center [43, 87] width 14 height 11
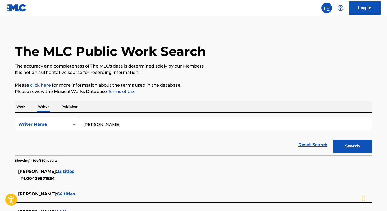
click at [127, 128] on input "[PERSON_NAME]" at bounding box center [225, 124] width 293 height 13
paste input "[PERSON_NAME]"
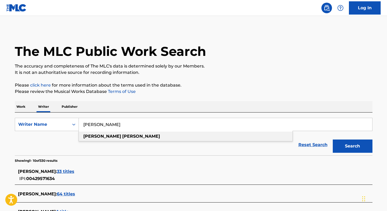
click at [117, 136] on div "[PERSON_NAME]" at bounding box center [186, 136] width 214 height 10
type input "[PERSON_NAME]"
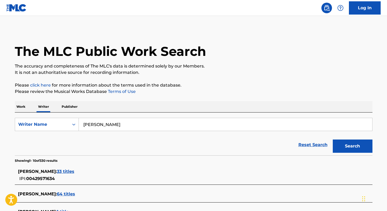
click at [347, 148] on button "Search" at bounding box center [353, 145] width 40 height 13
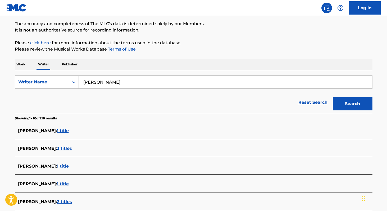
scroll to position [53, 0]
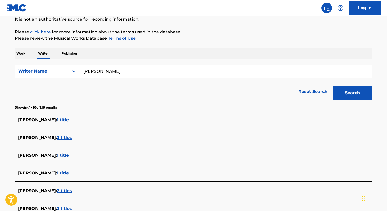
click at [63, 119] on span "1 title" at bounding box center [63, 119] width 12 height 5
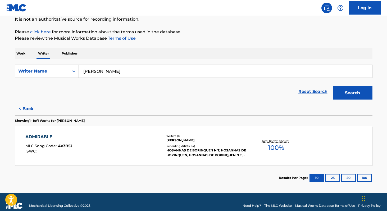
click at [270, 147] on span "100 %" at bounding box center [276, 148] width 16 height 10
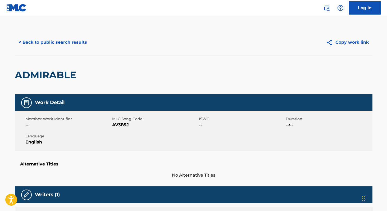
click at [61, 42] on button "< Back to public search results" at bounding box center [53, 42] width 76 height 13
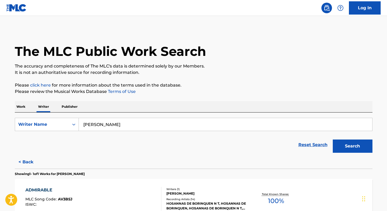
click at [106, 124] on input "[PERSON_NAME]" at bounding box center [225, 124] width 293 height 13
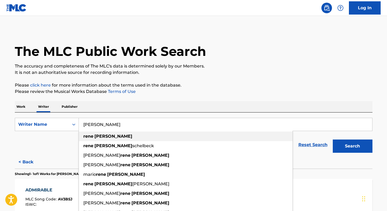
type input "[PERSON_NAME]"
click at [113, 135] on strong "[PERSON_NAME]" at bounding box center [113, 136] width 38 height 5
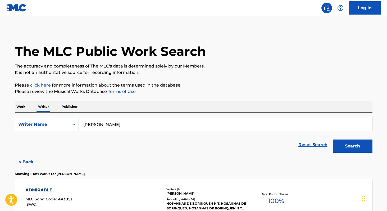
click at [24, 109] on p "Work" at bounding box center [21, 106] width 12 height 11
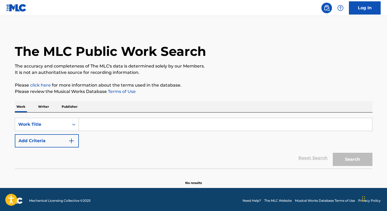
click at [126, 126] on input "Search Form" at bounding box center [225, 124] width 293 height 13
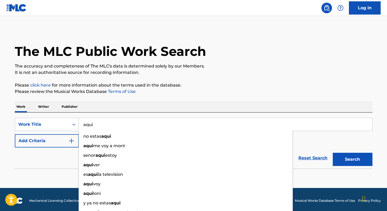
type input "aqui"
click at [36, 138] on button "Add Criteria" at bounding box center [47, 140] width 64 height 13
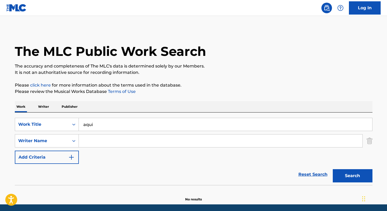
click at [85, 140] on input "Search Form" at bounding box center [220, 140] width 283 height 13
paste input "[PERSON_NAME]"
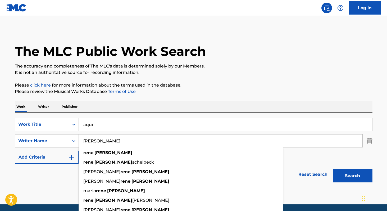
type input "[PERSON_NAME]"
click at [333, 169] on button "Search" at bounding box center [353, 175] width 40 height 13
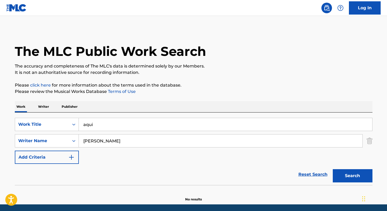
click at [46, 105] on p "Writer" at bounding box center [43, 106] width 14 height 11
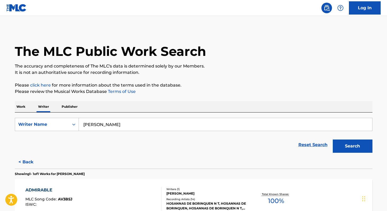
click at [344, 147] on button "Search" at bounding box center [353, 145] width 40 height 13
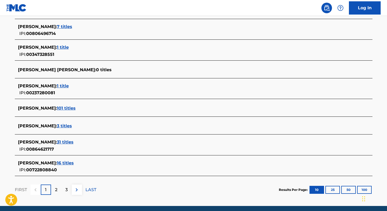
scroll to position [183, 0]
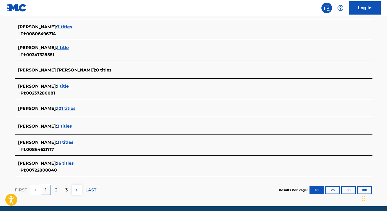
click at [70, 106] on span "101 titles" at bounding box center [66, 108] width 19 height 5
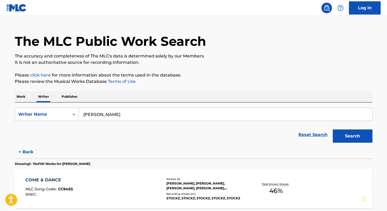
scroll to position [0, 0]
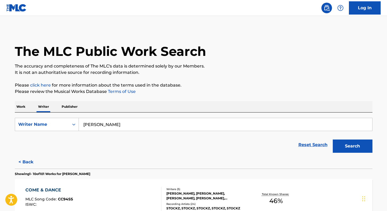
click at [137, 125] on input "[PERSON_NAME]" at bounding box center [225, 124] width 293 height 13
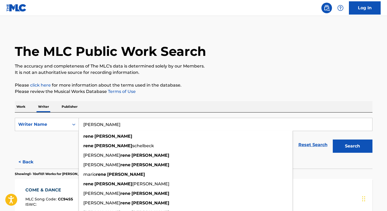
paste input "[PERSON_NAME]."
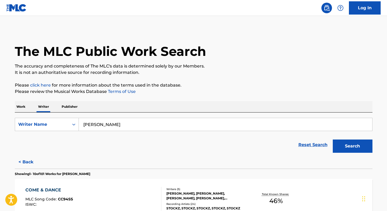
click at [38, 109] on p "Writer" at bounding box center [43, 106] width 14 height 11
click at [118, 126] on input "[PERSON_NAME]" at bounding box center [225, 124] width 293 height 13
paste input "[PERSON_NAME]"
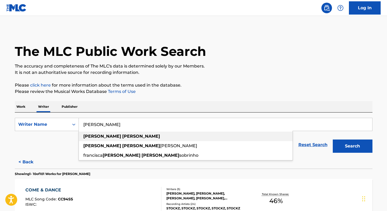
click at [122, 137] on strong "[PERSON_NAME]" at bounding box center [141, 136] width 38 height 5
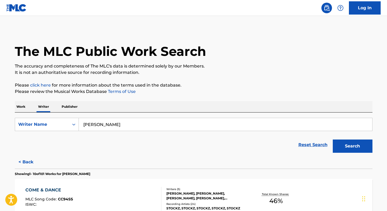
click at [341, 148] on button "Search" at bounding box center [353, 145] width 40 height 13
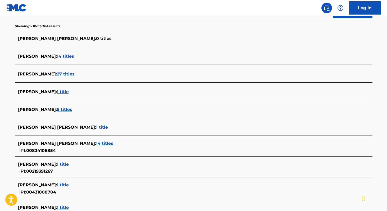
scroll to position [130, 0]
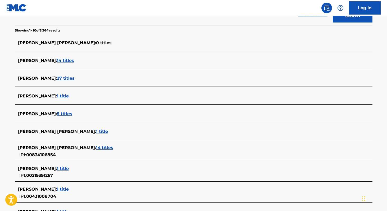
click at [71, 113] on span "5 titles" at bounding box center [64, 113] width 15 height 5
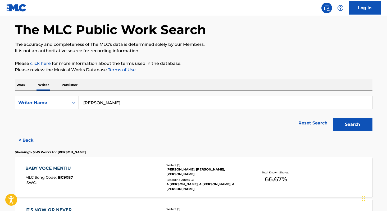
scroll to position [0, 0]
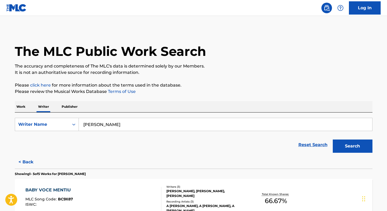
click at [144, 123] on input "[PERSON_NAME]" at bounding box center [225, 124] width 293 height 13
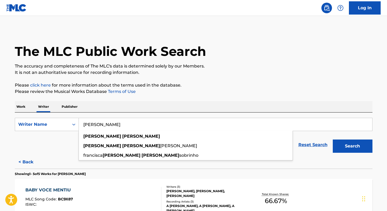
paste input "[PERSON_NAME] [PERSON_NAME]"
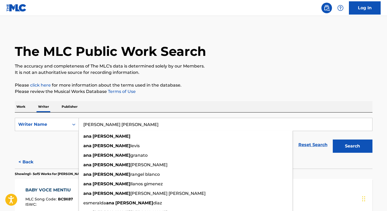
type input "[PERSON_NAME] [PERSON_NAME]"
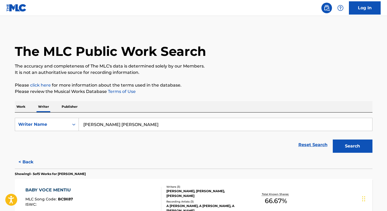
click at [17, 107] on p "Work" at bounding box center [21, 106] width 12 height 11
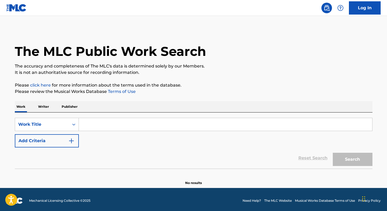
click at [96, 126] on input "Search Form" at bounding box center [225, 124] width 293 height 13
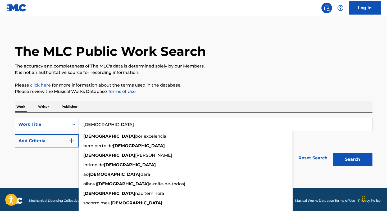
type input "[DEMOGRAPHIC_DATA]"
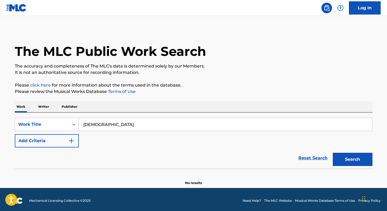
click at [125, 114] on div "SearchWithCriteria88903fe6-34f7-4277-a437-692e9fa90016 Work Title deus Add Crit…" at bounding box center [194, 140] width 358 height 56
click at [60, 139] on button "Add Criteria" at bounding box center [47, 140] width 64 height 13
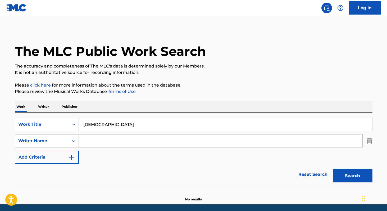
click at [103, 141] on input "Search Form" at bounding box center [220, 140] width 283 height 13
paste input "[PERSON_NAME] [PERSON_NAME]"
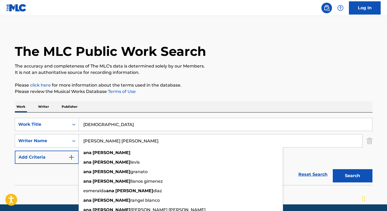
type input "[PERSON_NAME] [PERSON_NAME]"
click at [333, 169] on button "Search" at bounding box center [353, 175] width 40 height 13
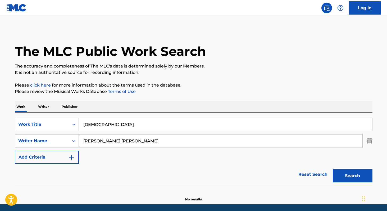
click at [96, 127] on input "[DEMOGRAPHIC_DATA]" at bounding box center [225, 124] width 293 height 13
click at [95, 126] on input "[DEMOGRAPHIC_DATA]" at bounding box center [225, 124] width 293 height 13
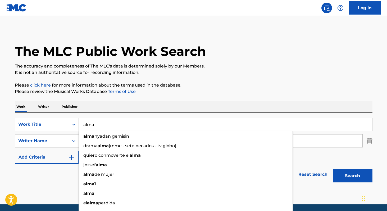
click at [333, 169] on button "Search" at bounding box center [353, 175] width 40 height 13
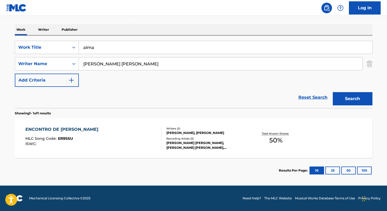
scroll to position [77, 0]
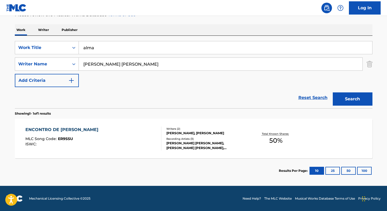
click at [90, 49] on input "alma" at bounding box center [225, 47] width 293 height 13
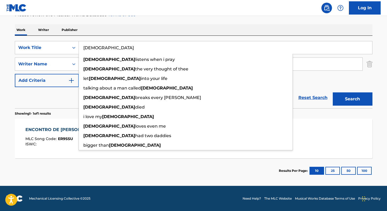
type input "[DEMOGRAPHIC_DATA]"
click at [333, 92] on button "Search" at bounding box center [353, 98] width 40 height 13
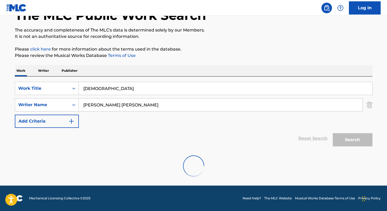
scroll to position [19, 0]
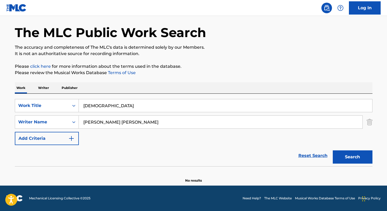
click at [280, 60] on div "The MLC Public Work Search The accuracy and completeness of The MLC's data is d…" at bounding box center [193, 96] width 370 height 172
click at [46, 86] on p "Writer" at bounding box center [43, 87] width 14 height 11
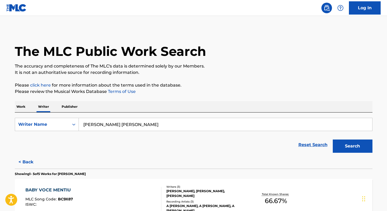
click at [128, 127] on input "[PERSON_NAME] [PERSON_NAME]" at bounding box center [225, 124] width 293 height 13
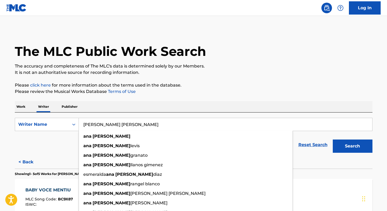
paste input "Davidson Silv"
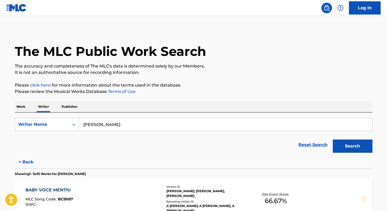
click at [356, 146] on button "Search" at bounding box center [353, 145] width 40 height 13
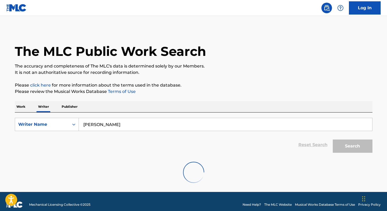
click at [145, 129] on input "[PERSON_NAME]" at bounding box center [225, 124] width 293 height 13
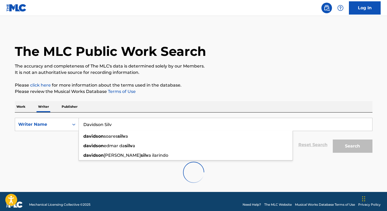
type input "[PERSON_NAME]"
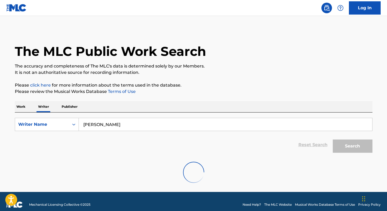
click at [19, 109] on p "Work" at bounding box center [21, 106] width 12 height 11
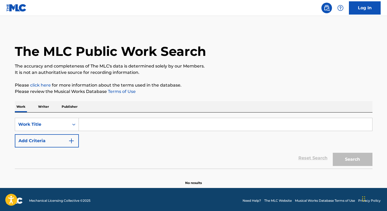
click at [19, 109] on p "Work" at bounding box center [21, 106] width 12 height 11
click at [46, 111] on p "Writer" at bounding box center [43, 106] width 14 height 11
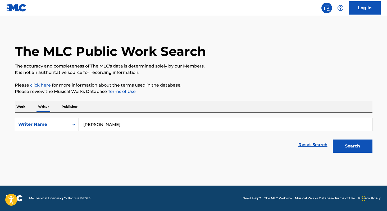
click at [365, 147] on button "Search" at bounding box center [353, 145] width 40 height 13
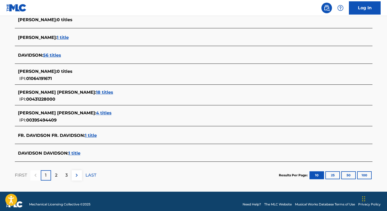
scroll to position [188, 0]
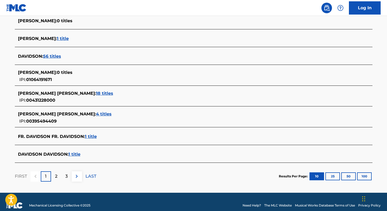
click at [96, 115] on span "4 titles" at bounding box center [104, 113] width 16 height 5
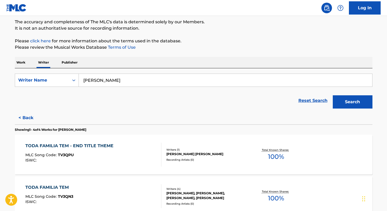
scroll to position [40, 0]
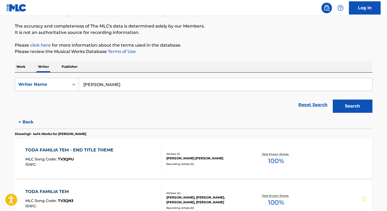
click at [339, 105] on button "Search" at bounding box center [353, 105] width 40 height 13
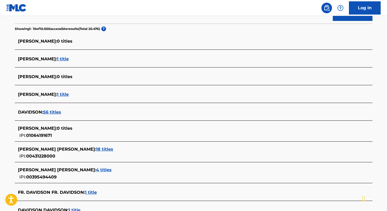
scroll to position [133, 0]
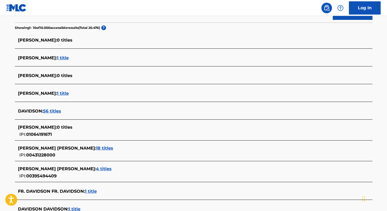
click at [96, 150] on span "18 titles" at bounding box center [104, 147] width 17 height 5
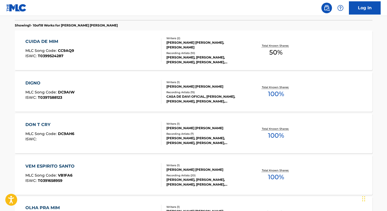
scroll to position [145, 0]
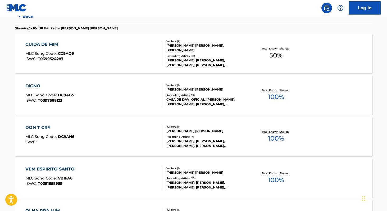
click at [280, 99] on span "100 %" at bounding box center [276, 97] width 16 height 10
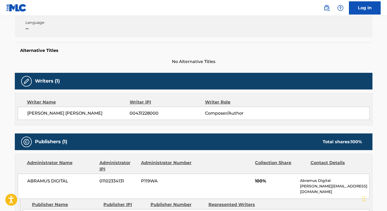
scroll to position [112, 0]
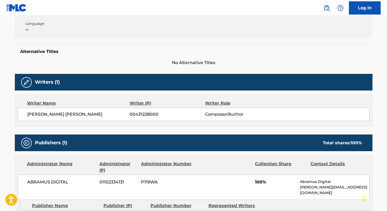
click at [29, 112] on span "[PERSON_NAME] [PERSON_NAME]" at bounding box center [78, 114] width 103 height 6
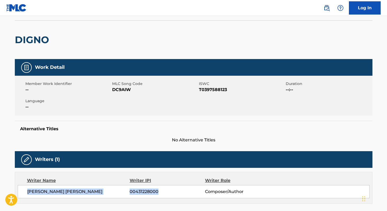
scroll to position [33, 0]
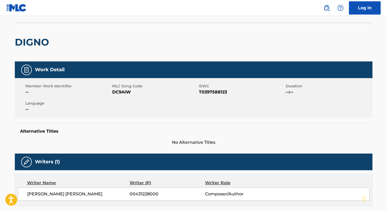
click at [125, 91] on span "DC9AIW" at bounding box center [154, 92] width 85 height 6
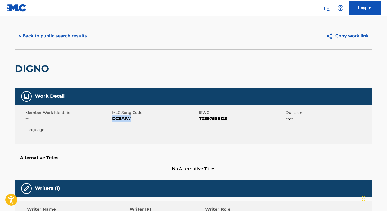
scroll to position [0, 0]
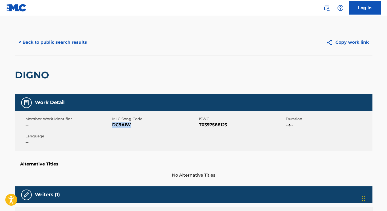
click at [74, 40] on button "< Back to public search results" at bounding box center [53, 42] width 76 height 13
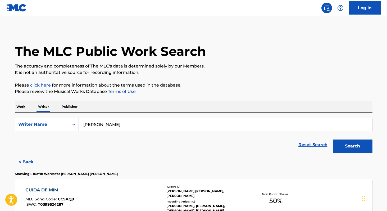
click at [136, 128] on input "[PERSON_NAME]" at bounding box center [225, 124] width 293 height 13
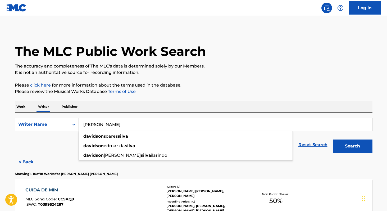
paste input "[PERSON_NAME]"
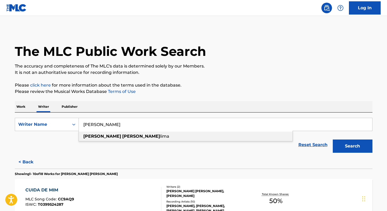
click at [160, 137] on span "lima" at bounding box center [164, 136] width 9 height 5
type input "[PERSON_NAME]"
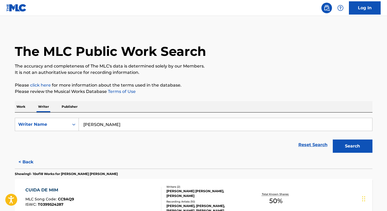
click at [354, 148] on button "Search" at bounding box center [353, 145] width 40 height 13
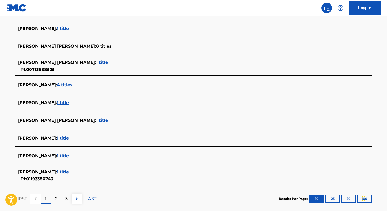
scroll to position [162, 0]
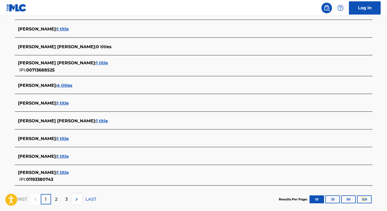
click at [69, 102] on span "1 title" at bounding box center [63, 102] width 12 height 5
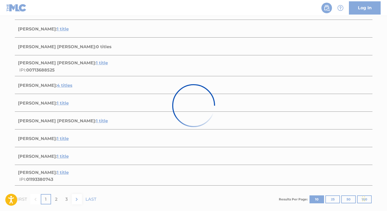
scroll to position [61, 0]
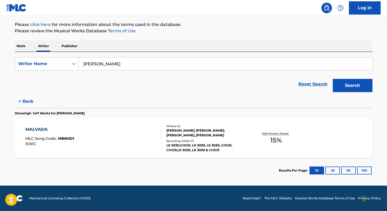
click at [273, 141] on span "15 %" at bounding box center [275, 140] width 11 height 10
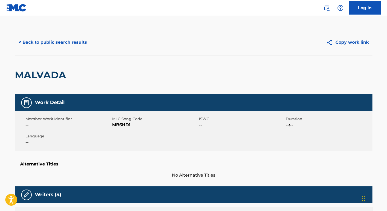
click at [67, 43] on button "< Back to public search results" at bounding box center [53, 42] width 76 height 13
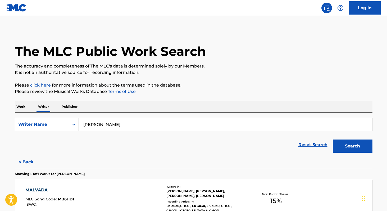
click at [143, 127] on input "[PERSON_NAME]" at bounding box center [225, 124] width 293 height 13
paste input "[PERSON_NAME]"
paste input "Wilde Fábio"
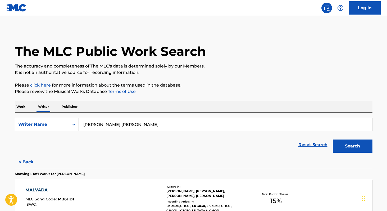
type input "[PERSON_NAME] [PERSON_NAME]"
click at [333, 139] on button "Search" at bounding box center [353, 145] width 40 height 13
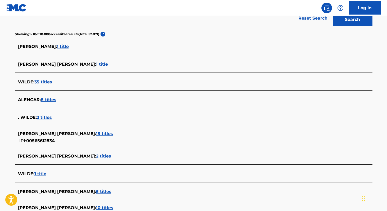
scroll to position [127, 0]
click at [96, 156] on span "2 titles" at bounding box center [103, 155] width 15 height 5
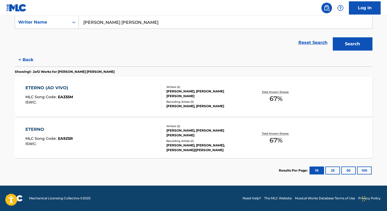
scroll to position [102, 0]
click at [271, 138] on span "67 %" at bounding box center [275, 140] width 13 height 10
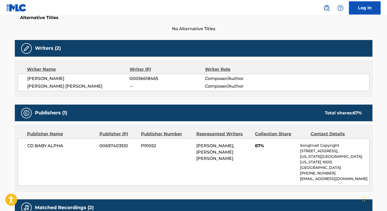
scroll to position [145, 0]
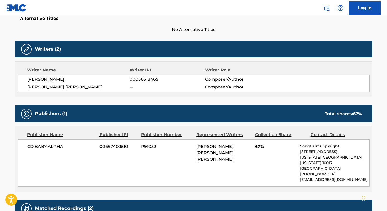
click at [29, 85] on span "[PERSON_NAME] [PERSON_NAME]" at bounding box center [78, 87] width 103 height 6
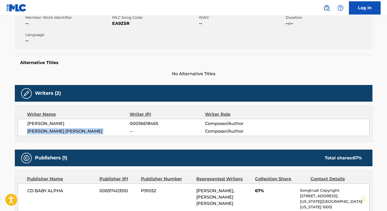
scroll to position [101, 0]
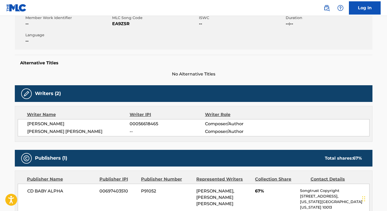
click at [123, 24] on span "EA9Z5R" at bounding box center [154, 24] width 85 height 6
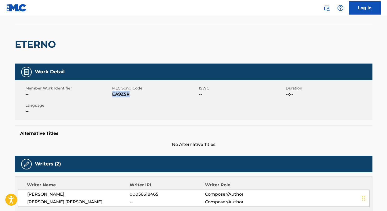
scroll to position [0, 0]
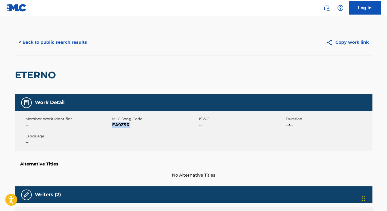
click at [67, 47] on button "< Back to public search results" at bounding box center [53, 42] width 76 height 13
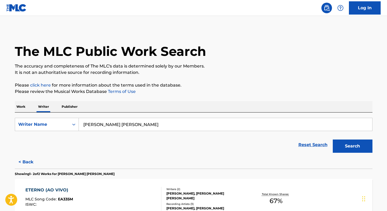
click at [146, 121] on input "[PERSON_NAME] [PERSON_NAME]" at bounding box center [225, 124] width 293 height 13
paste input "[PERSON_NAME]"
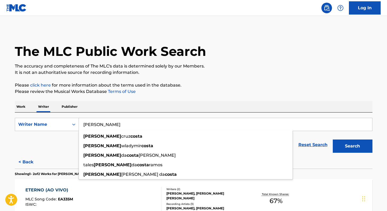
type input "[PERSON_NAME]"
click at [333, 139] on button "Search" at bounding box center [353, 145] width 40 height 13
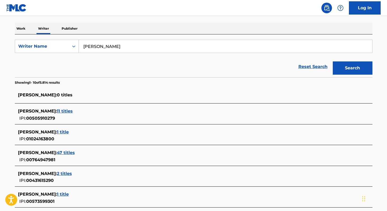
scroll to position [79, 0]
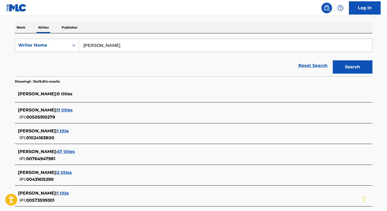
click at [69, 112] on span "11 titles" at bounding box center [65, 109] width 16 height 5
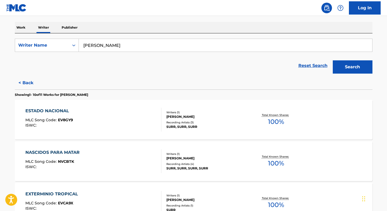
click at [357, 68] on button "Search" at bounding box center [353, 66] width 40 height 13
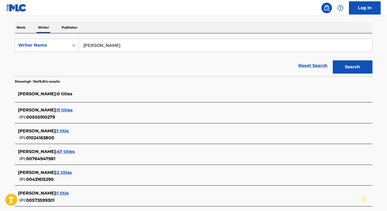
click at [75, 152] on span "47 titles" at bounding box center [66, 151] width 18 height 5
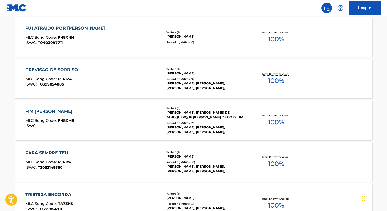
scroll to position [326, 0]
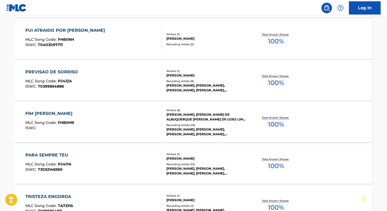
click at [280, 167] on span "100 %" at bounding box center [276, 166] width 16 height 10
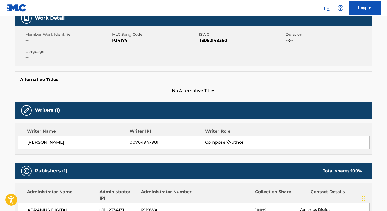
scroll to position [83, 0]
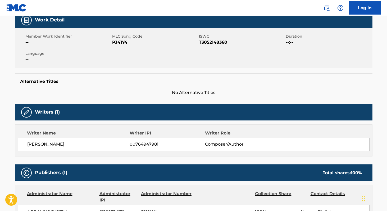
click at [32, 145] on span "[PERSON_NAME]" at bounding box center [78, 144] width 103 height 6
click at [117, 40] on span "PJ41Y4" at bounding box center [154, 42] width 85 height 6
